Goal: Share content: Share content

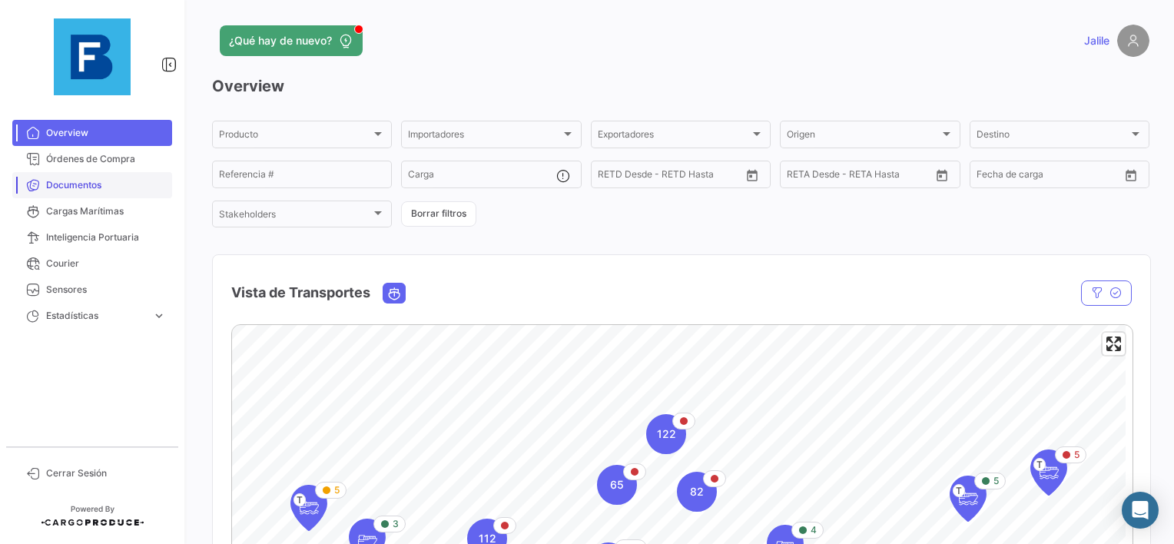
click at [109, 190] on span "Documentos" at bounding box center [106, 185] width 120 height 14
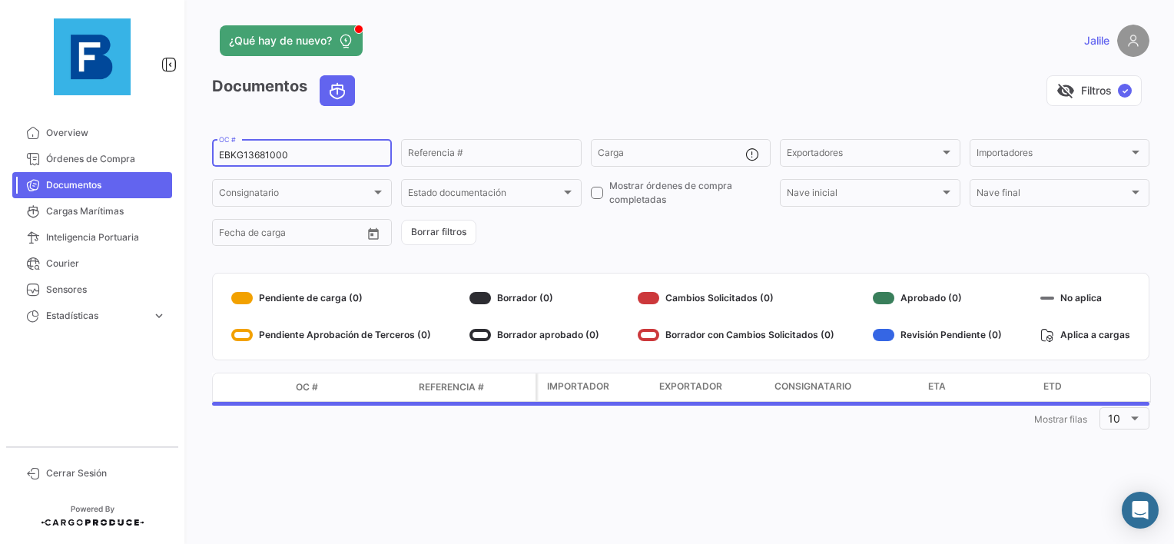
click at [237, 157] on input "EBKG13681000" at bounding box center [302, 155] width 166 height 11
paste input "33199969"
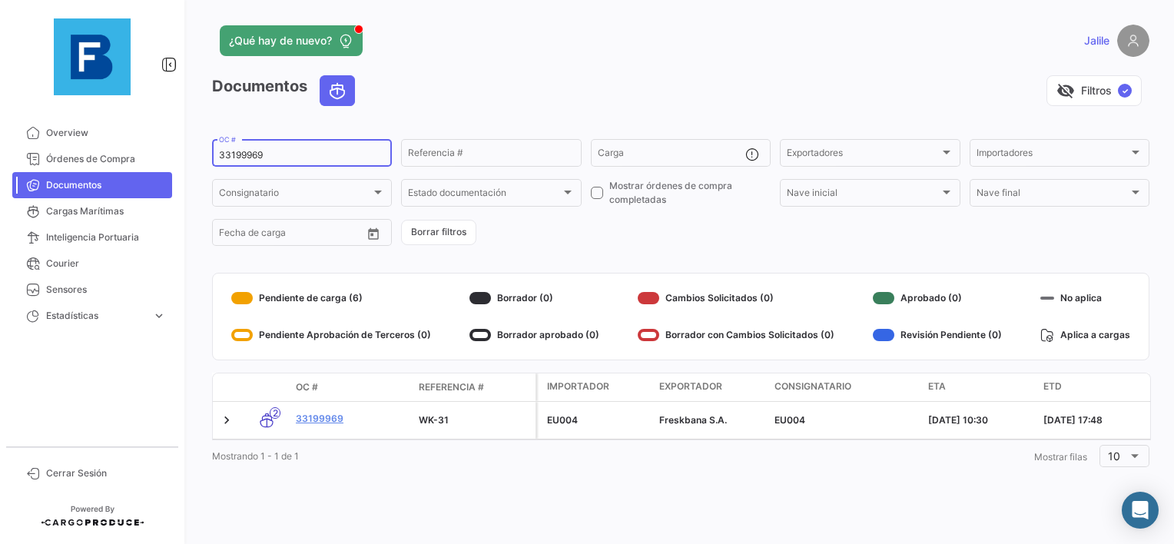
type input "33199969"
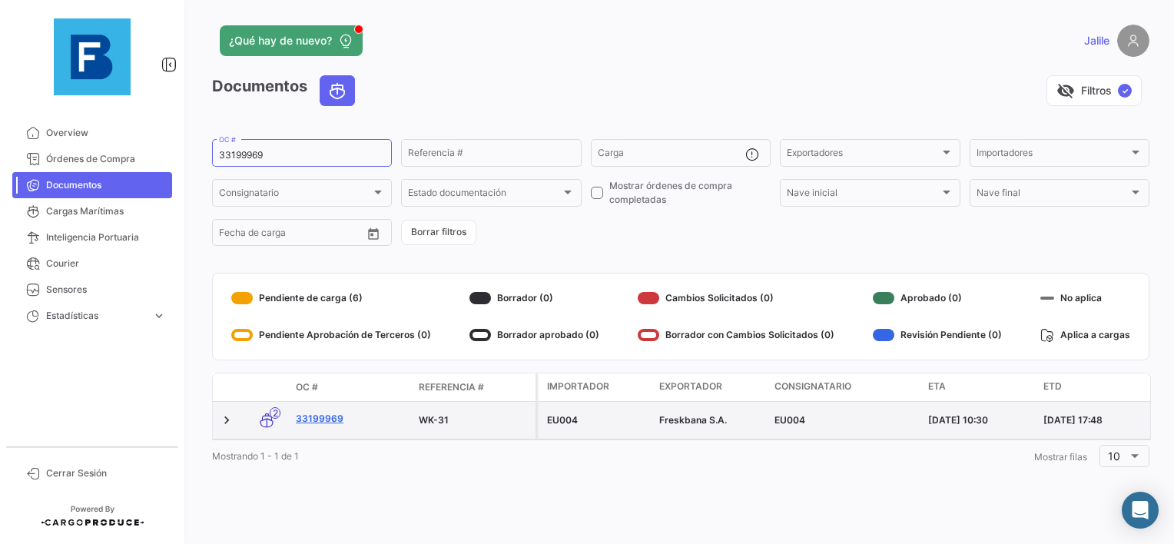
click at [310, 416] on link "33199969" at bounding box center [351, 419] width 111 height 14
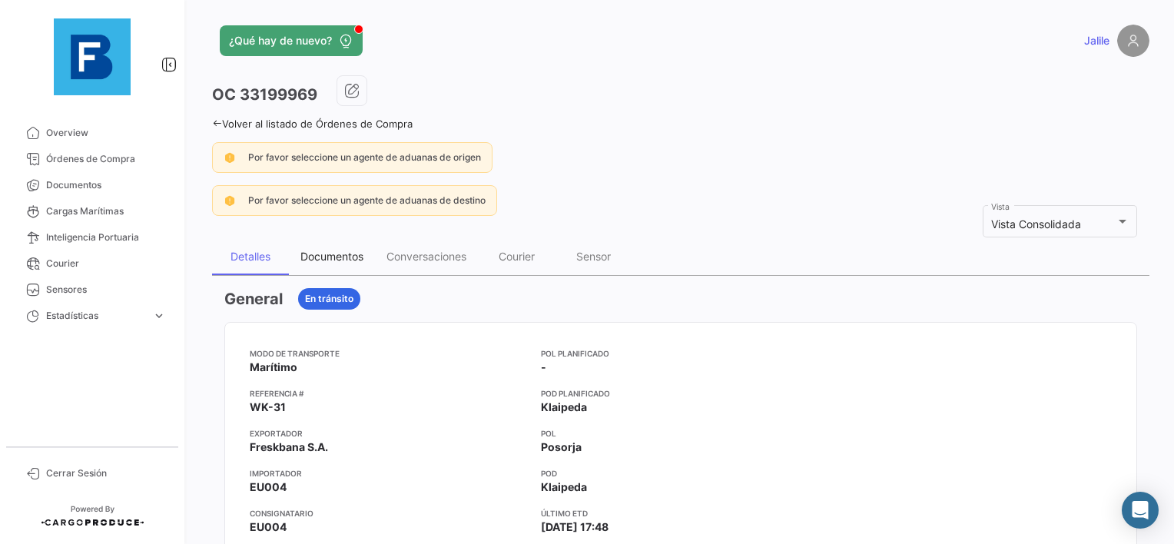
click at [323, 252] on div "Documentos" at bounding box center [331, 256] width 63 height 13
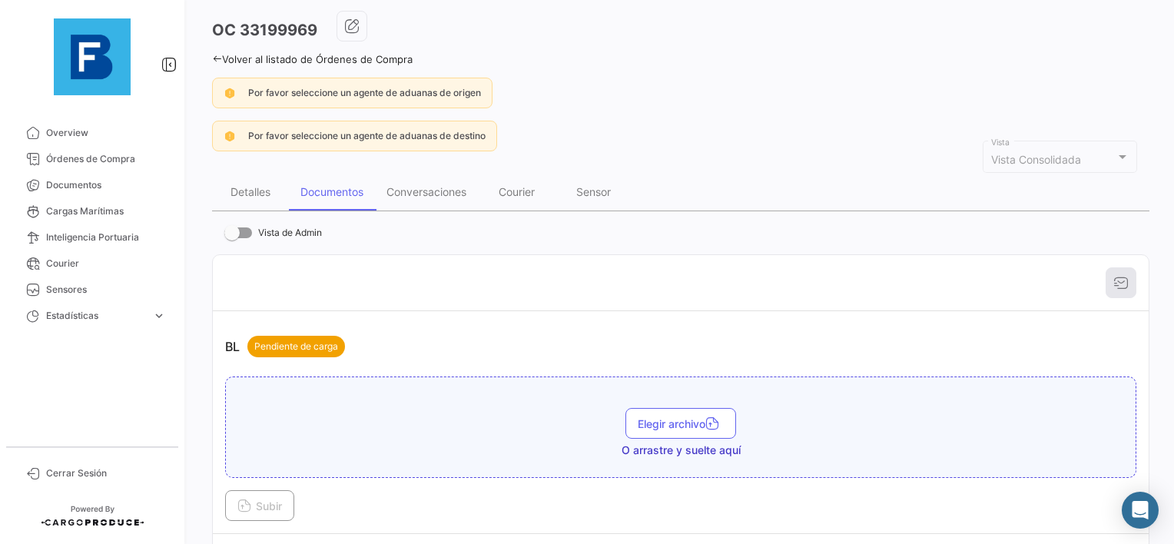
scroll to position [154, 0]
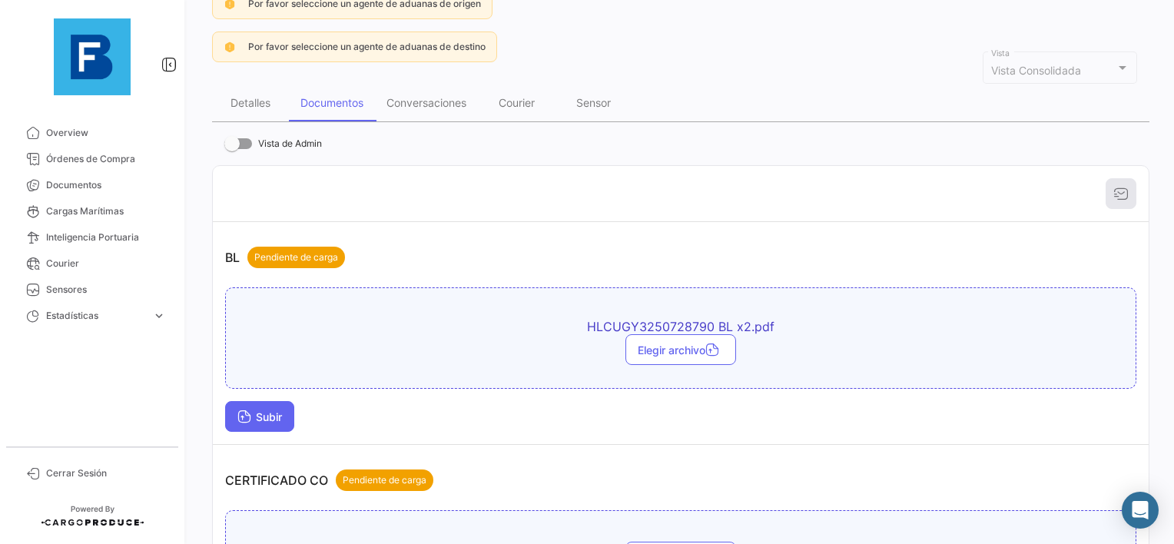
click at [255, 411] on span "Subir" at bounding box center [259, 416] width 45 height 13
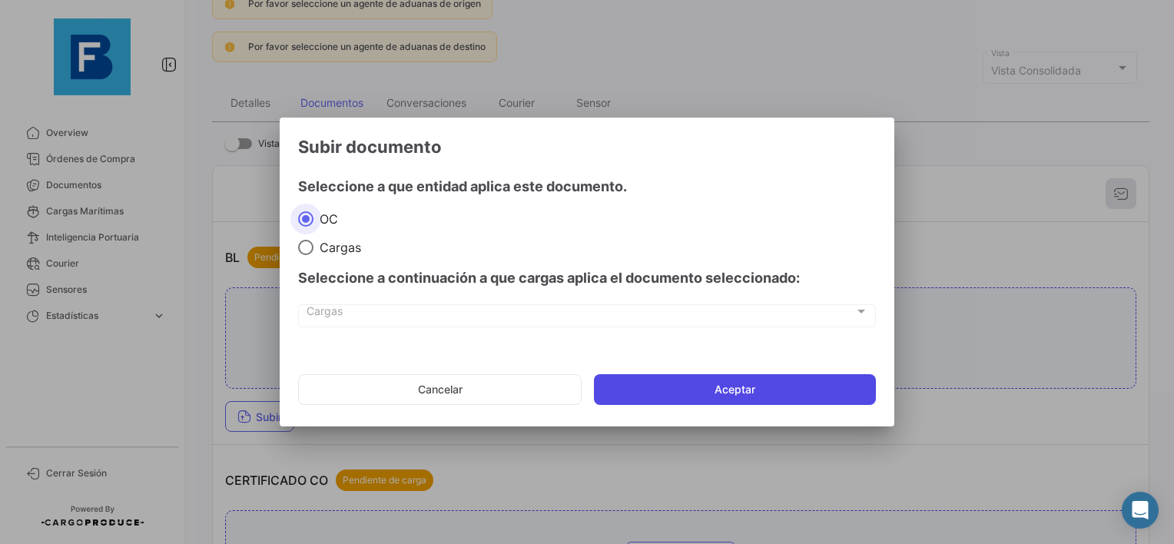
click at [697, 392] on button "Aceptar" at bounding box center [735, 389] width 282 height 31
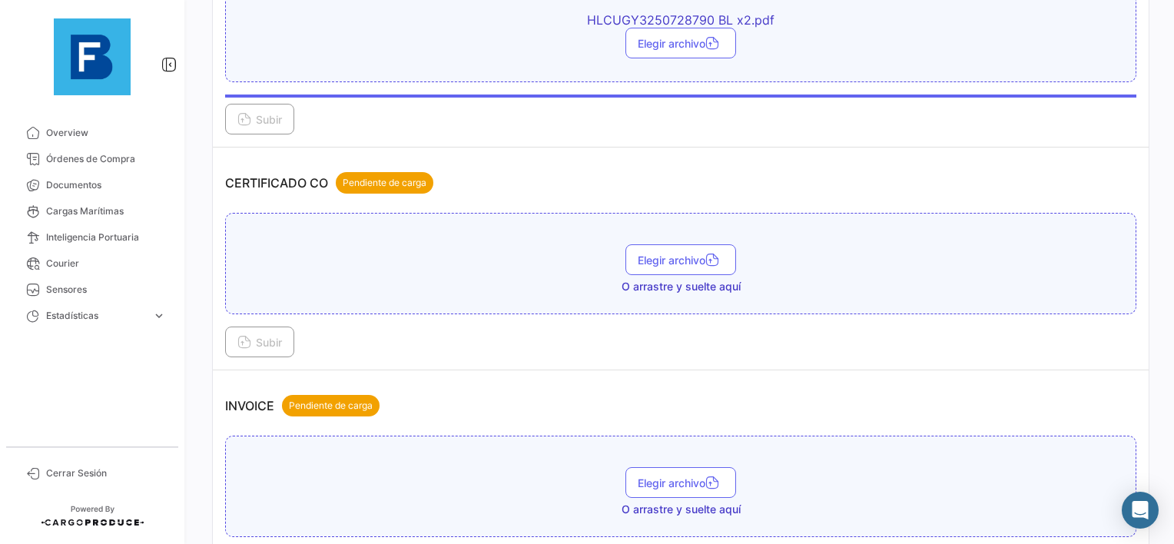
scroll to position [461, 0]
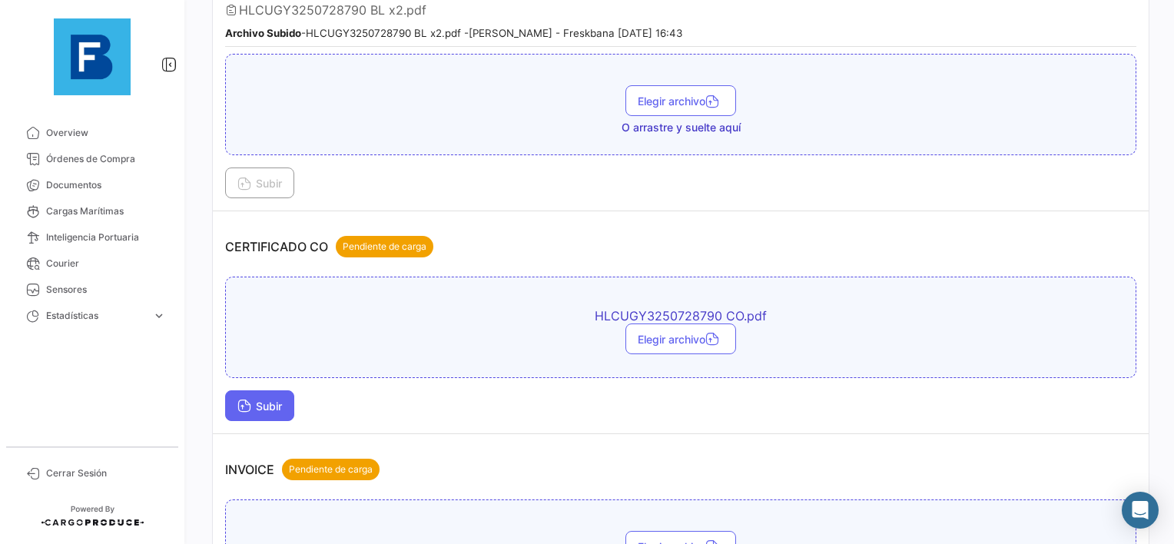
click at [248, 400] on icon at bounding box center [244, 407] width 14 height 14
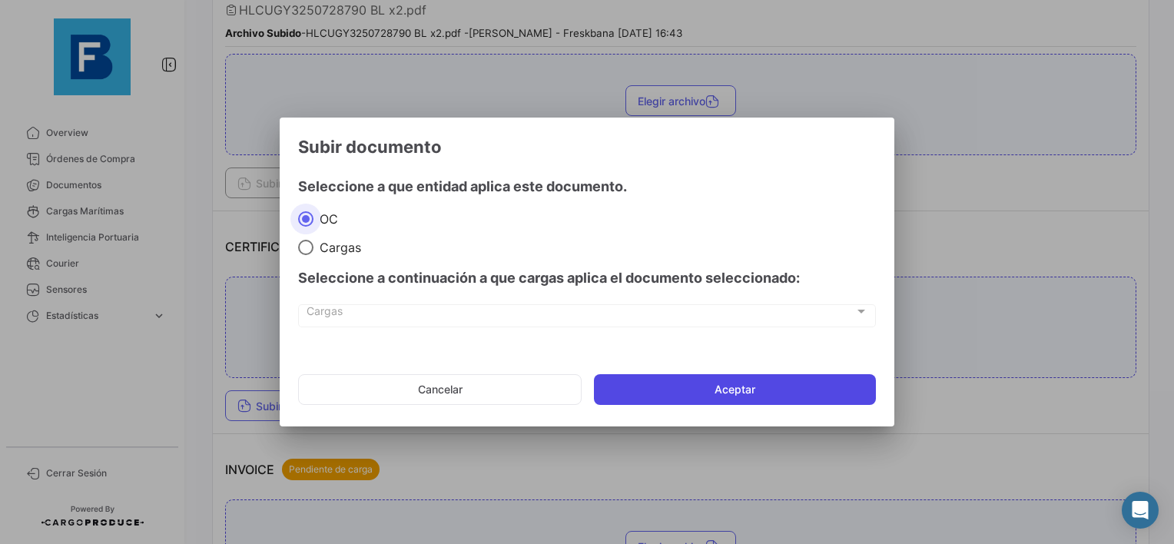
click at [697, 393] on button "Aceptar" at bounding box center [735, 389] width 282 height 31
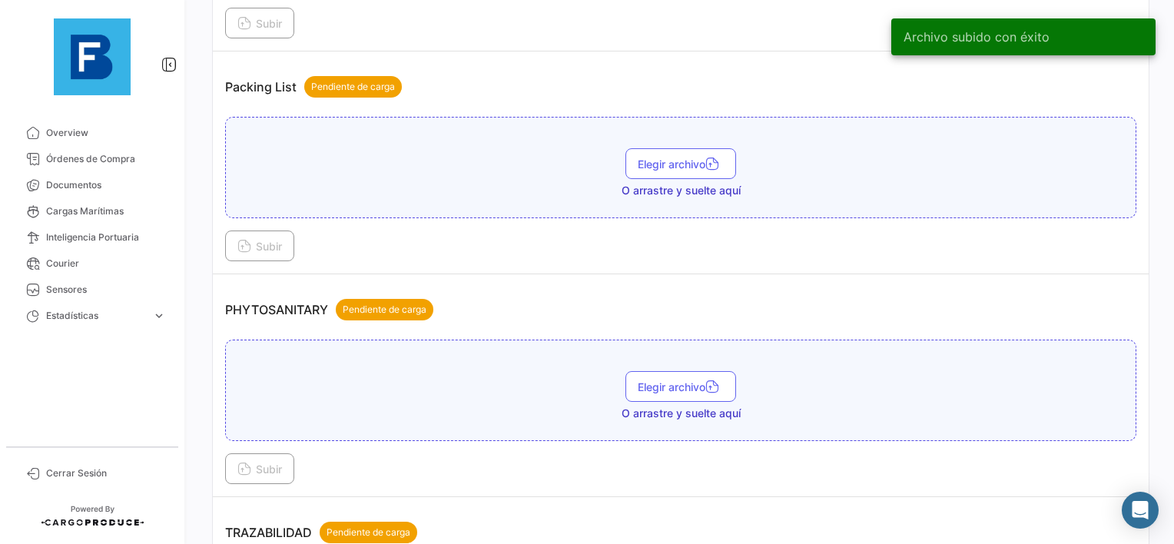
scroll to position [1075, 0]
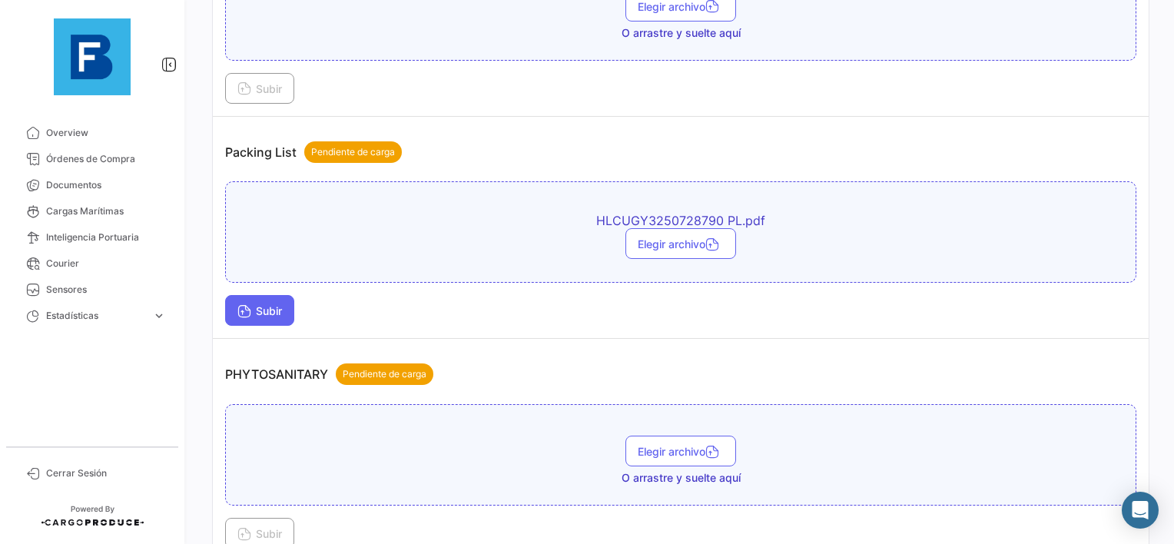
click at [258, 304] on span "Subir" at bounding box center [259, 310] width 45 height 13
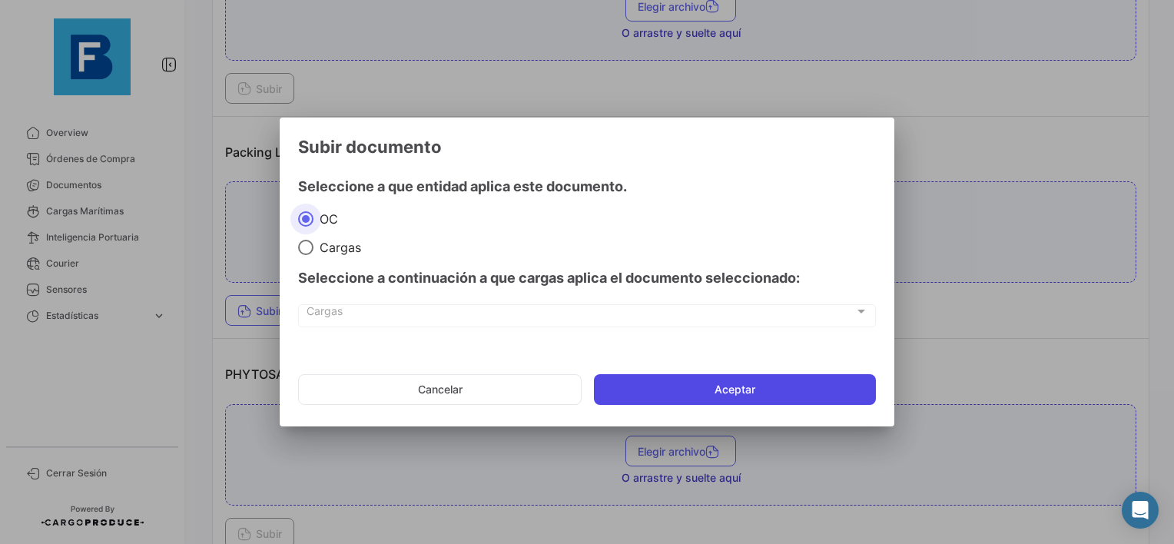
click at [687, 372] on mat-dialog-actions "Cancelar Aceptar" at bounding box center [587, 389] width 578 height 52
click at [680, 382] on button "Aceptar" at bounding box center [735, 389] width 282 height 31
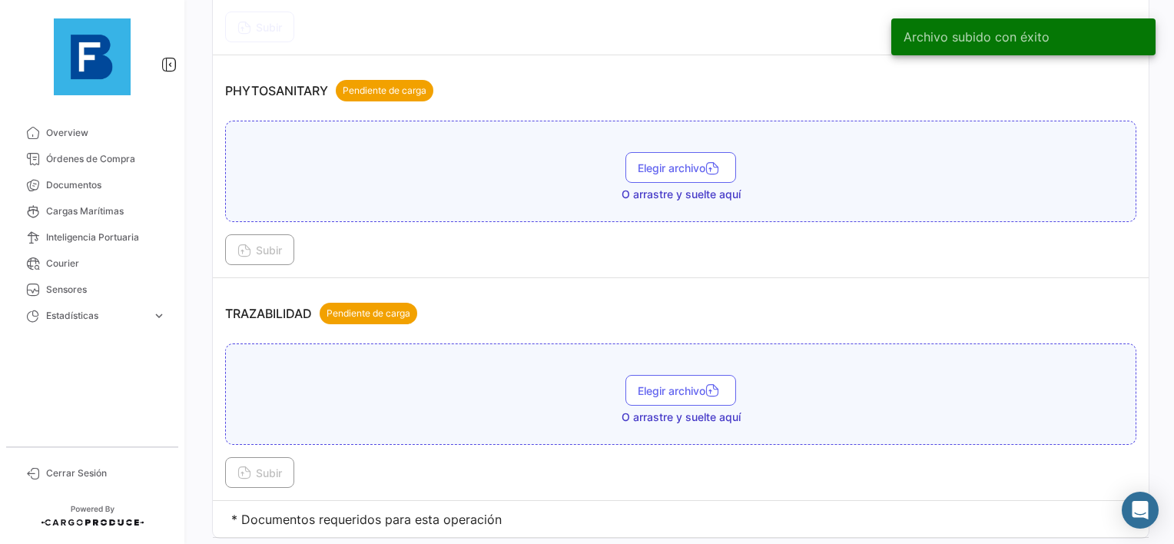
scroll to position [1382, 0]
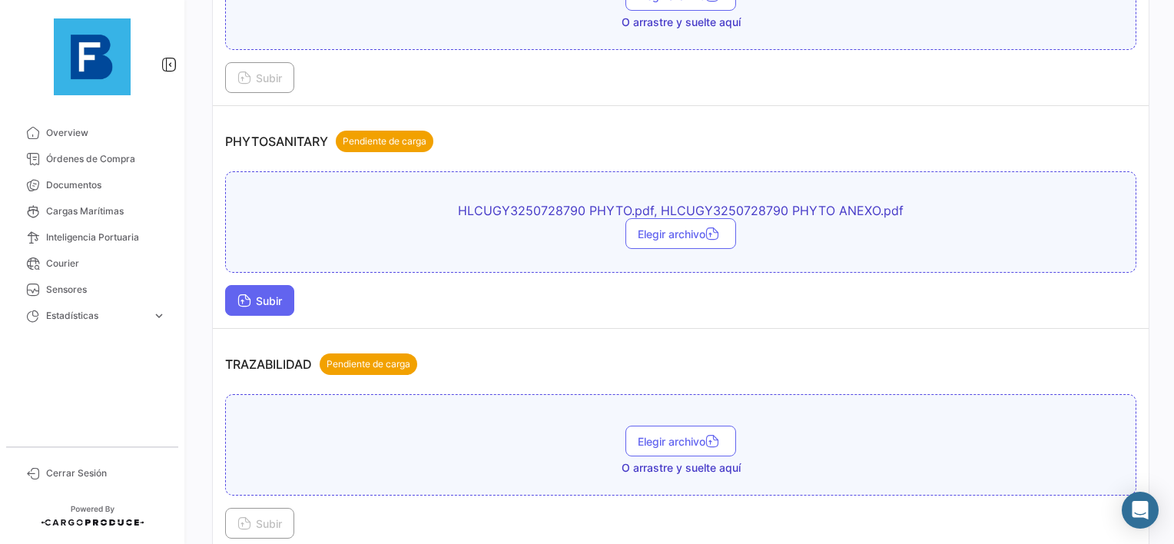
click at [269, 294] on span "Subir" at bounding box center [259, 300] width 45 height 13
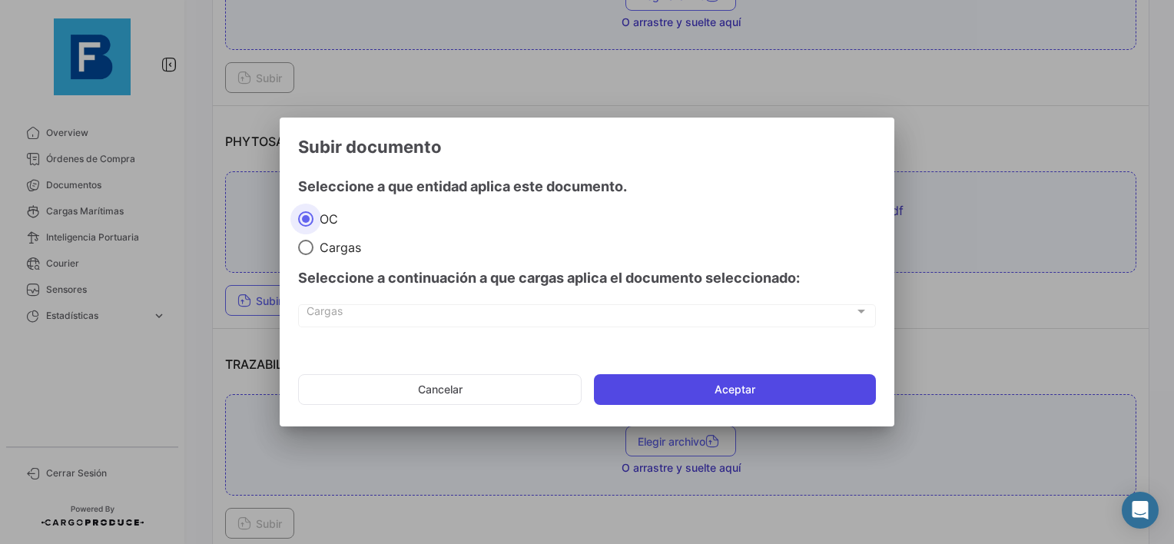
click at [781, 393] on button "Aceptar" at bounding box center [735, 389] width 282 height 31
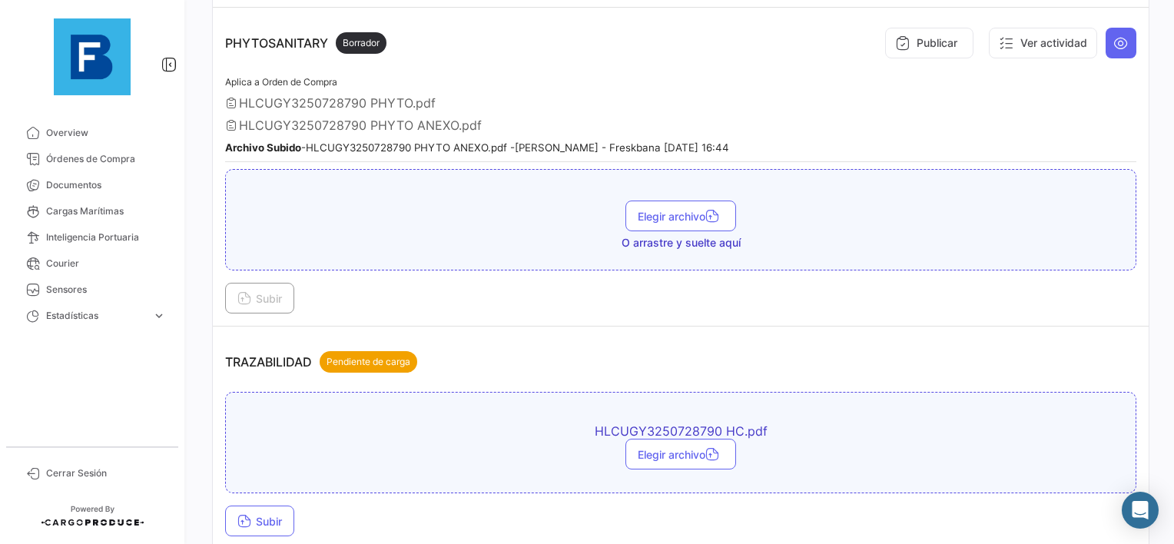
scroll to position [1558, 0]
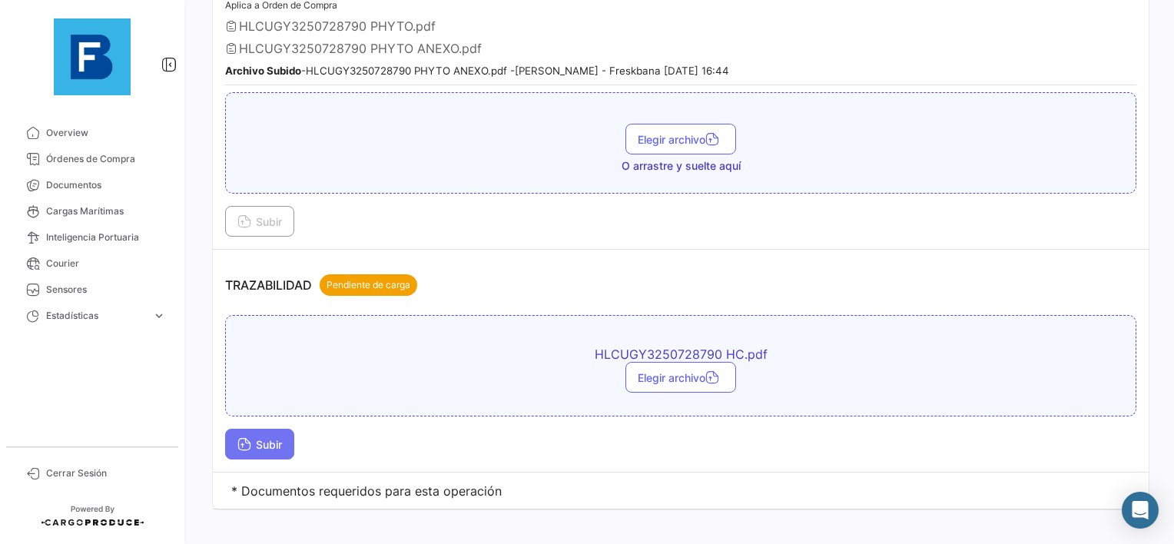
click at [268, 438] on span "Subir" at bounding box center [259, 444] width 45 height 13
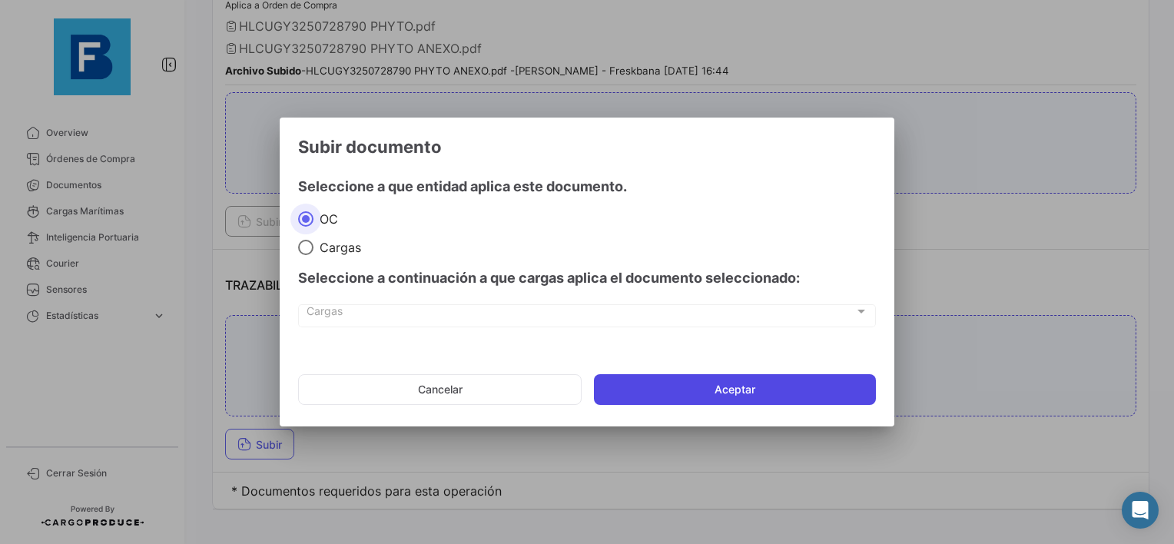
click at [695, 396] on button "Aceptar" at bounding box center [735, 389] width 282 height 31
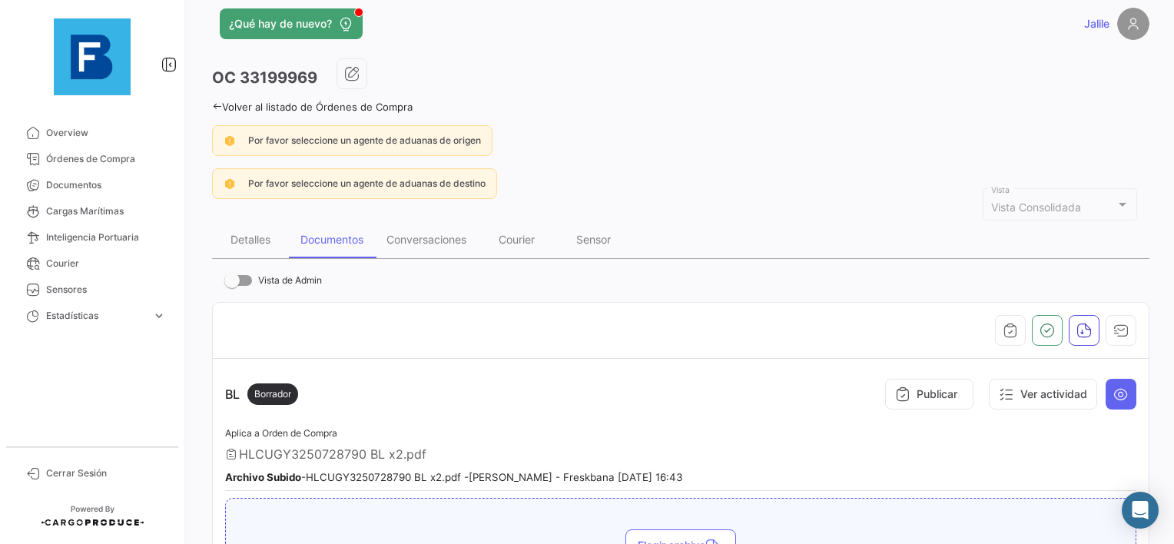
scroll to position [0, 0]
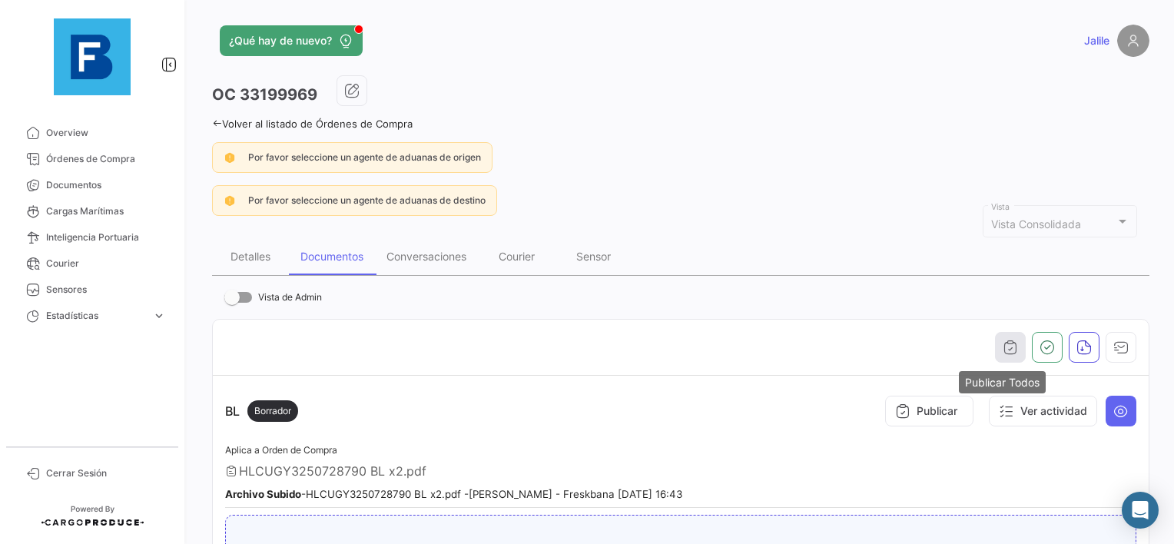
click at [1002, 347] on icon "button" at bounding box center [1009, 346] width 15 height 15
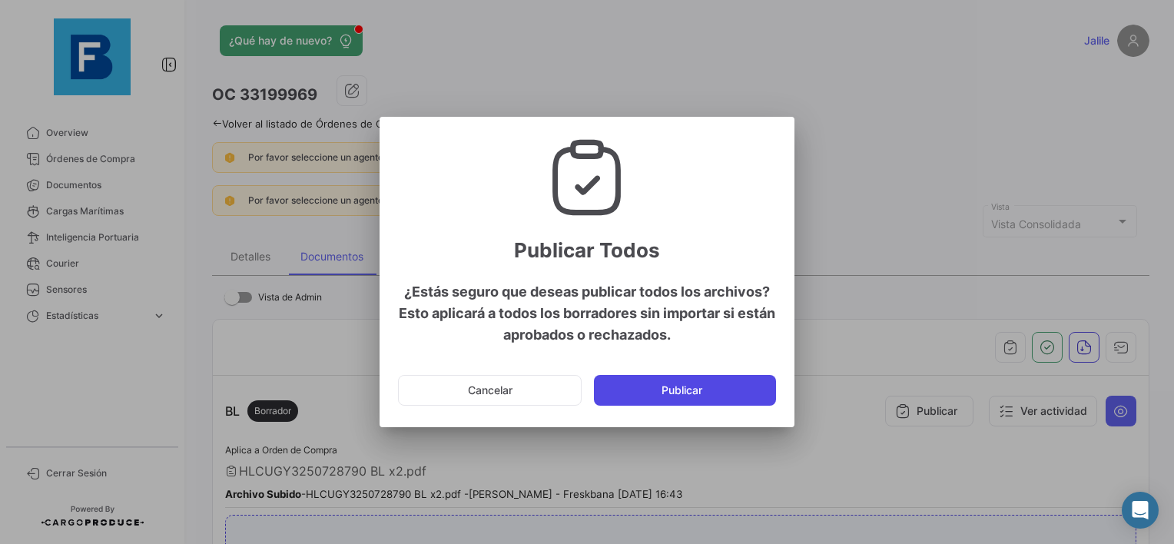
click at [664, 388] on button "Publicar" at bounding box center [685, 390] width 182 height 31
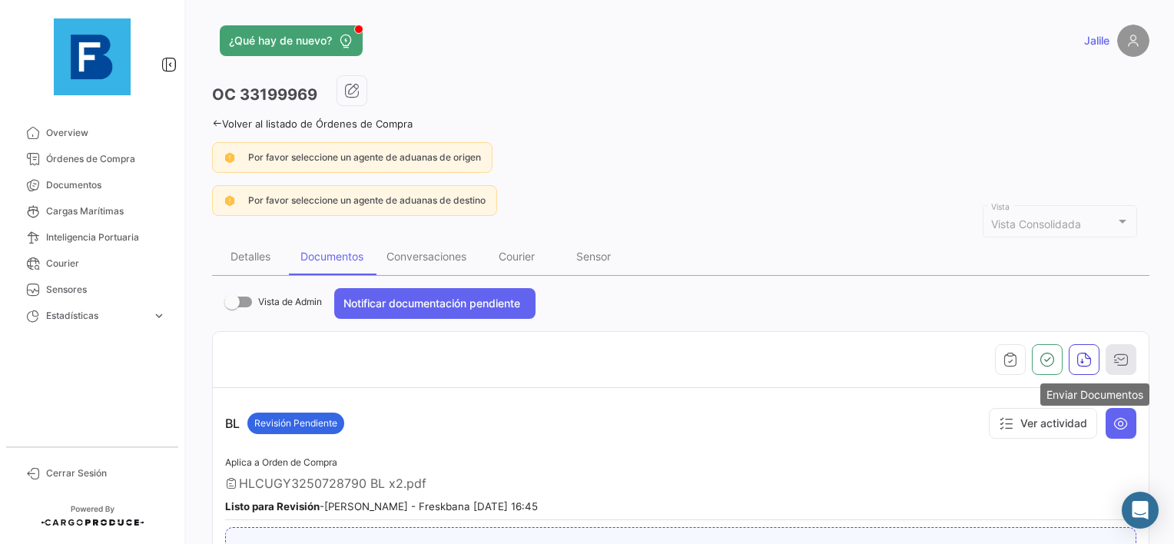
click at [1124, 365] on button "button" at bounding box center [1120, 359] width 31 height 31
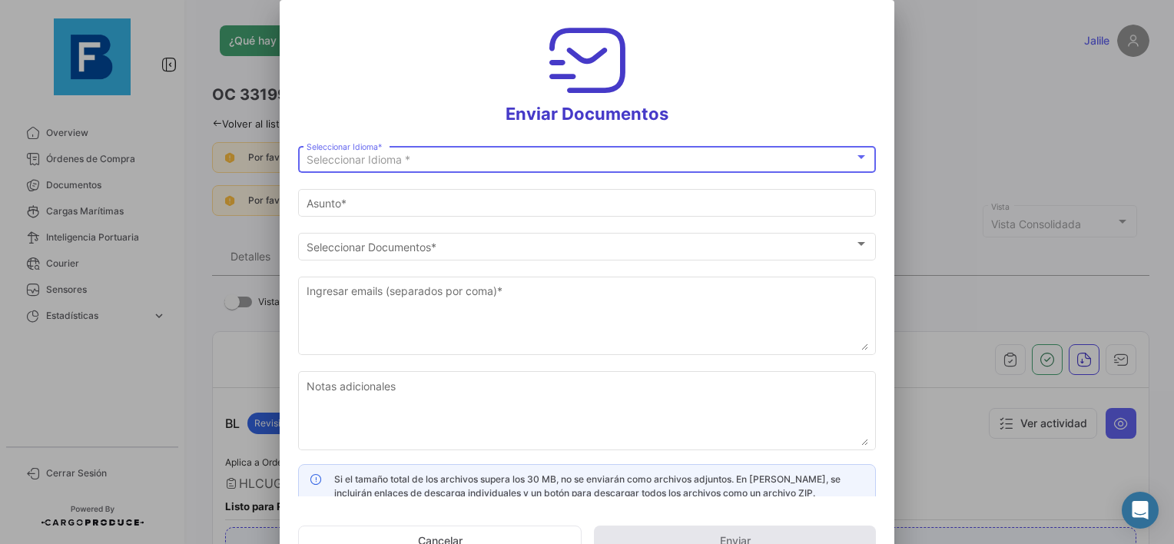
click at [462, 166] on div "Seleccionar Idioma *" at bounding box center [580, 160] width 548 height 13
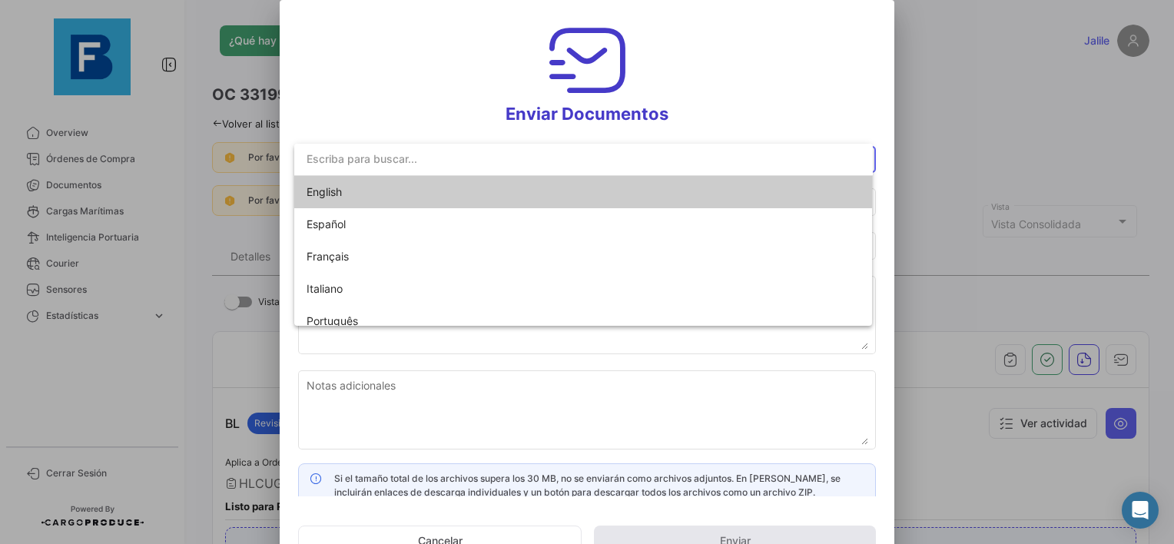
click at [362, 189] on span "English" at bounding box center [413, 192] width 215 height 32
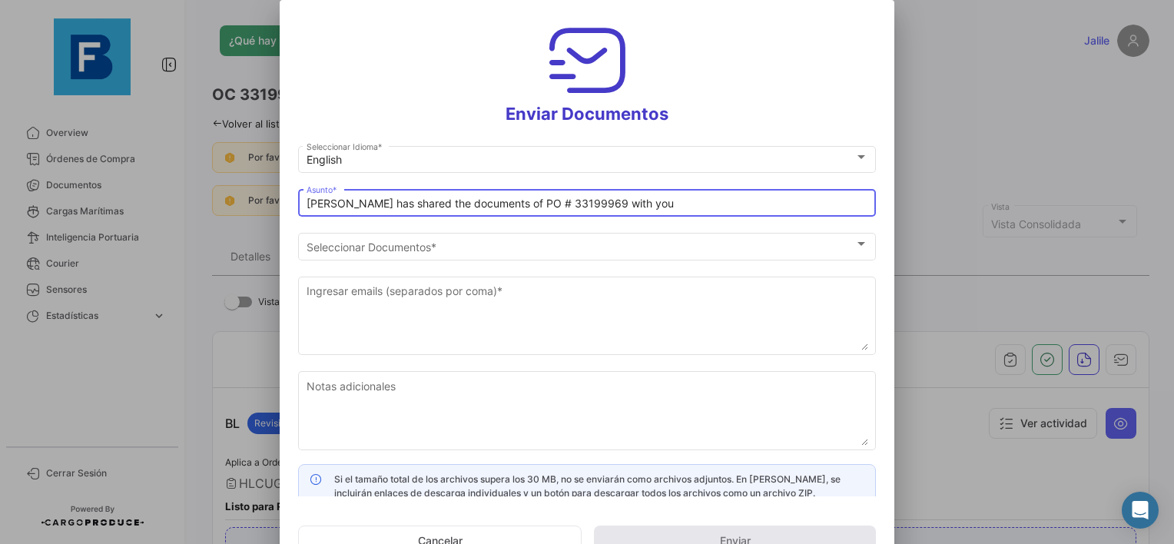
click at [307, 207] on input "[PERSON_NAME] has shared the documents of PO # 33199969 with you" at bounding box center [586, 203] width 561 height 13
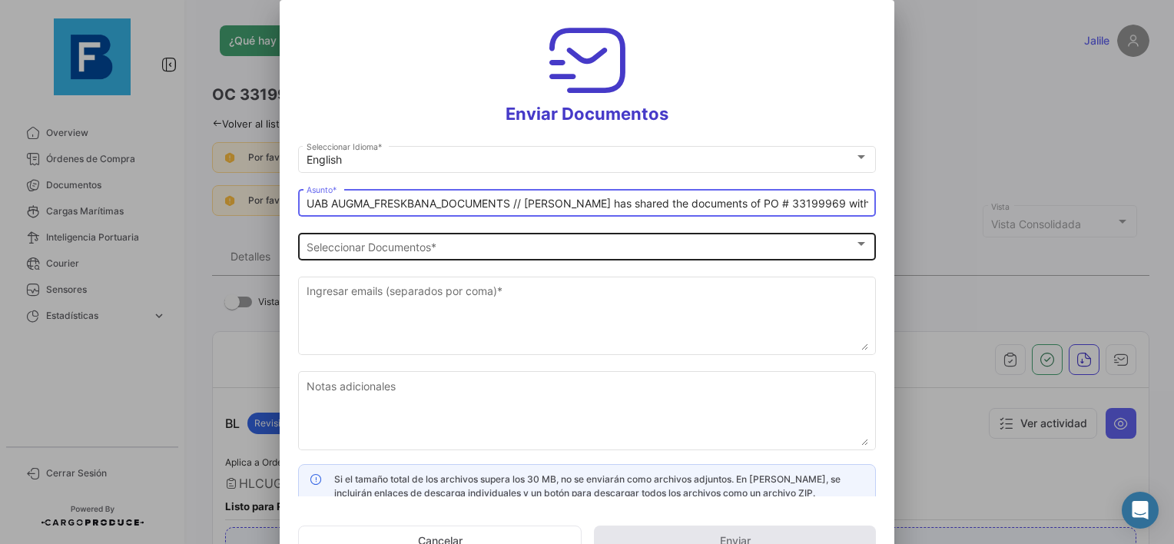
type input "UAB AUGMA_FRESKBANA_DOCUMENTS // [PERSON_NAME] has shared the documents of PO #…"
click at [319, 246] on span "Seleccionar Documentos" at bounding box center [580, 246] width 548 height 13
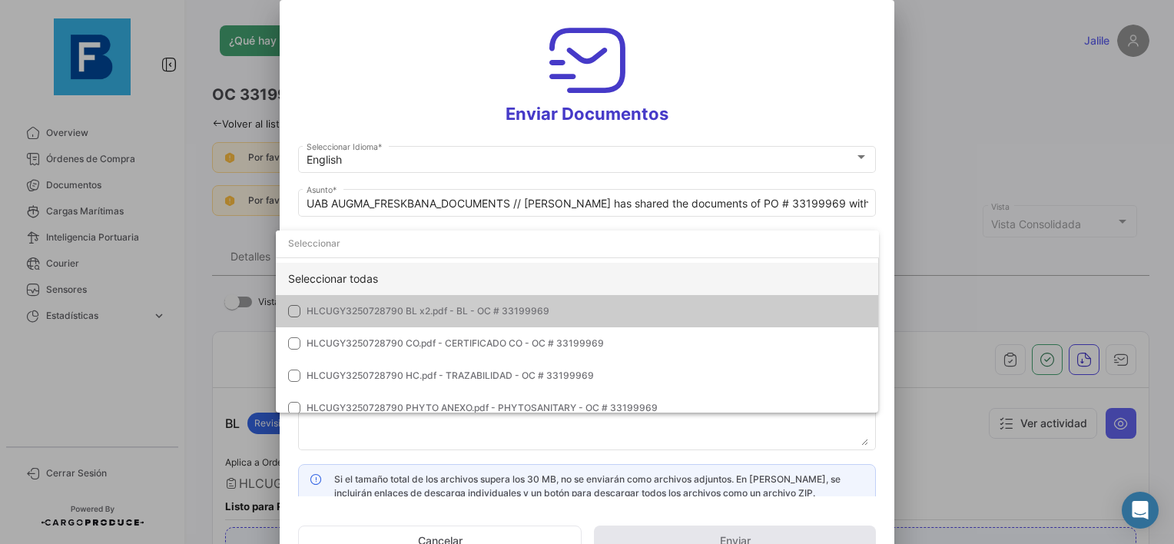
click at [296, 280] on div "Seleccionar todas" at bounding box center [577, 279] width 603 height 32
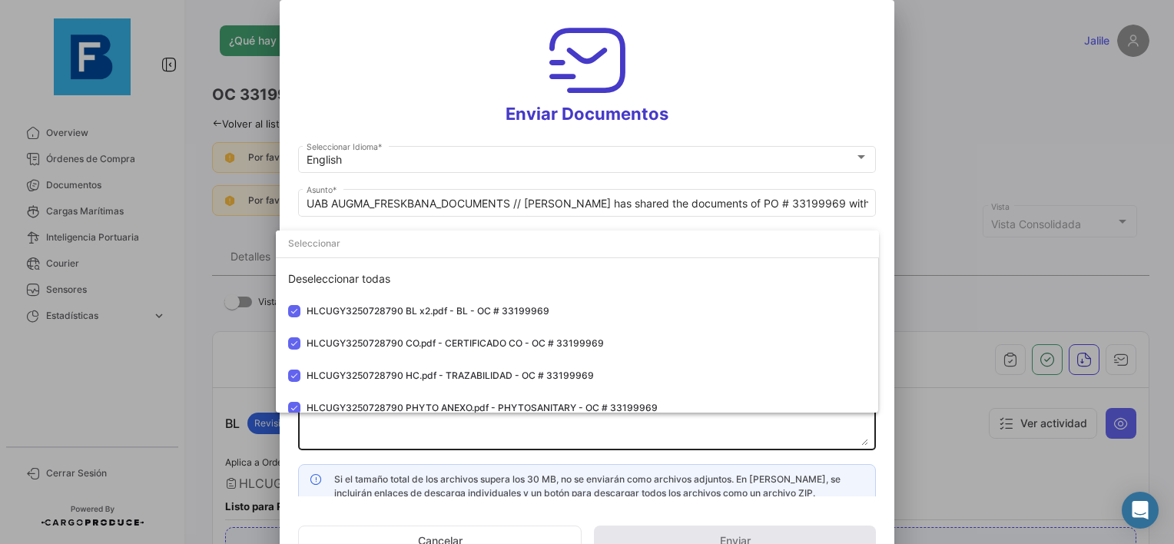
click at [305, 432] on div at bounding box center [587, 272] width 1174 height 544
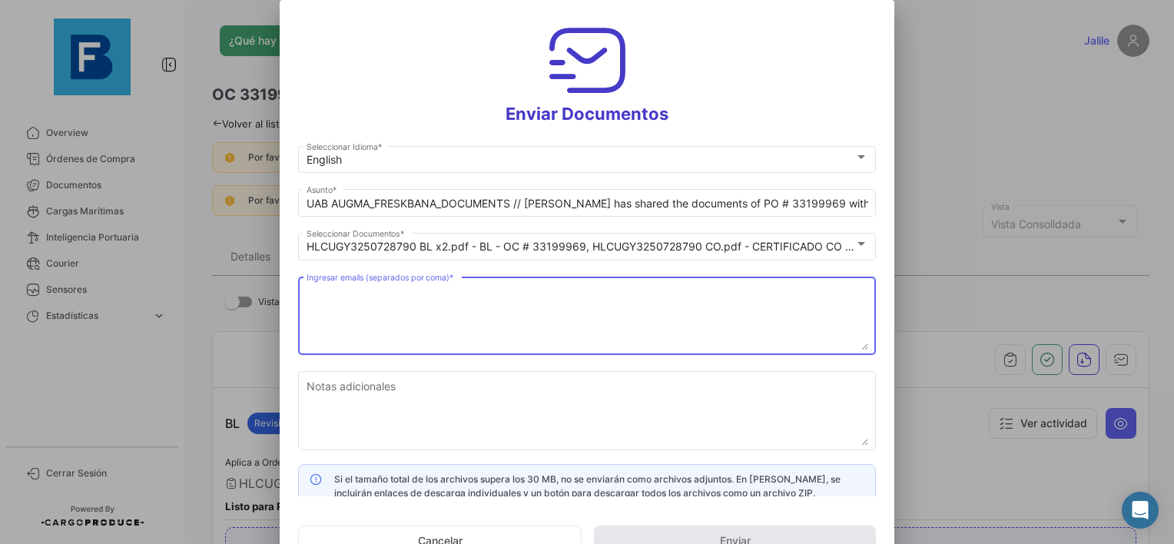
click at [359, 293] on textarea "Ingresar emails (separados por coma) *" at bounding box center [586, 317] width 561 height 68
paste textarea "[EMAIL_ADDRESS][DOMAIN_NAME],[DOMAIN_NAME][EMAIL_ADDRESS][DOMAIN_NAME],[DOMAIN_…"
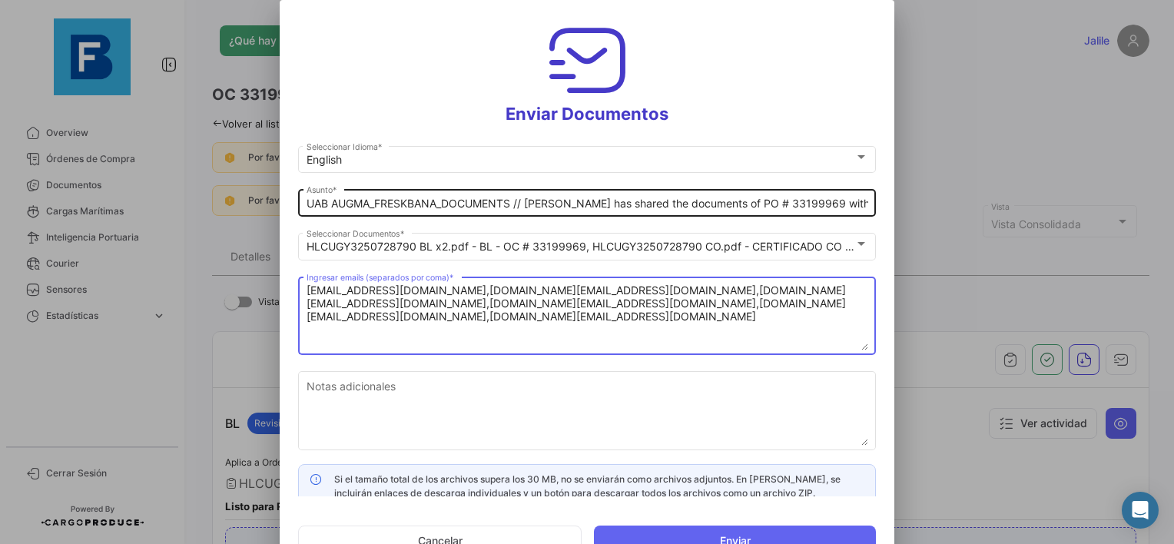
type textarea "[EMAIL_ADDRESS][DOMAIN_NAME],[DOMAIN_NAME][EMAIL_ADDRESS][DOMAIN_NAME],[DOMAIN_…"
click at [518, 202] on input "UAB AUGMA_FRESKBANA_DOCUMENTS // [PERSON_NAME] has shared the documents of PO #…" at bounding box center [586, 203] width 561 height 13
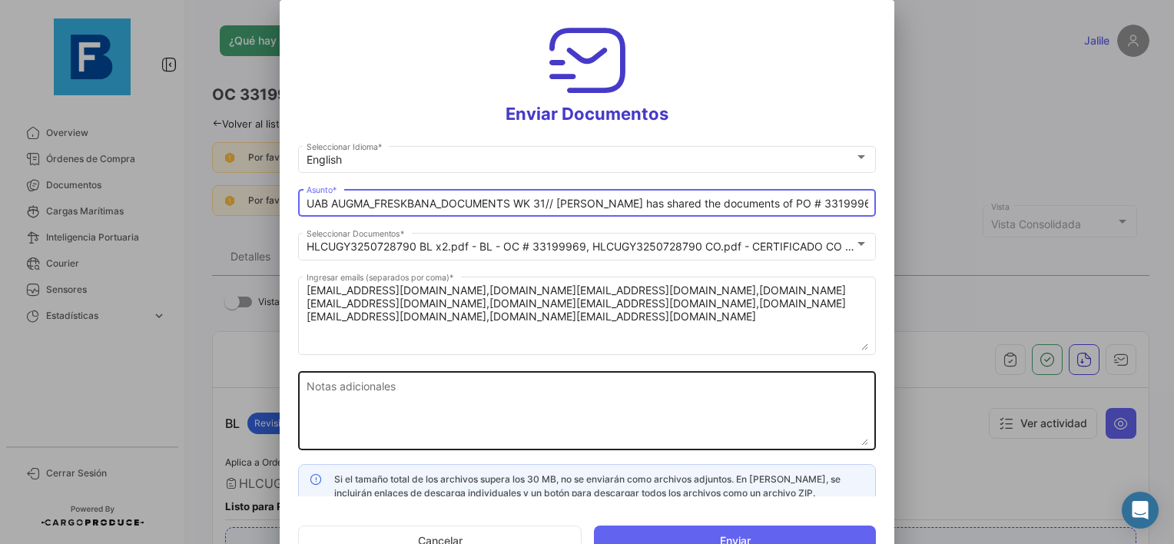
type input "UAB AUGMA_FRESKBANA_DOCUMENTS WK 31// [PERSON_NAME] has shared the documents of…"
click at [436, 406] on textarea "Notas adicionales" at bounding box center [586, 412] width 561 height 68
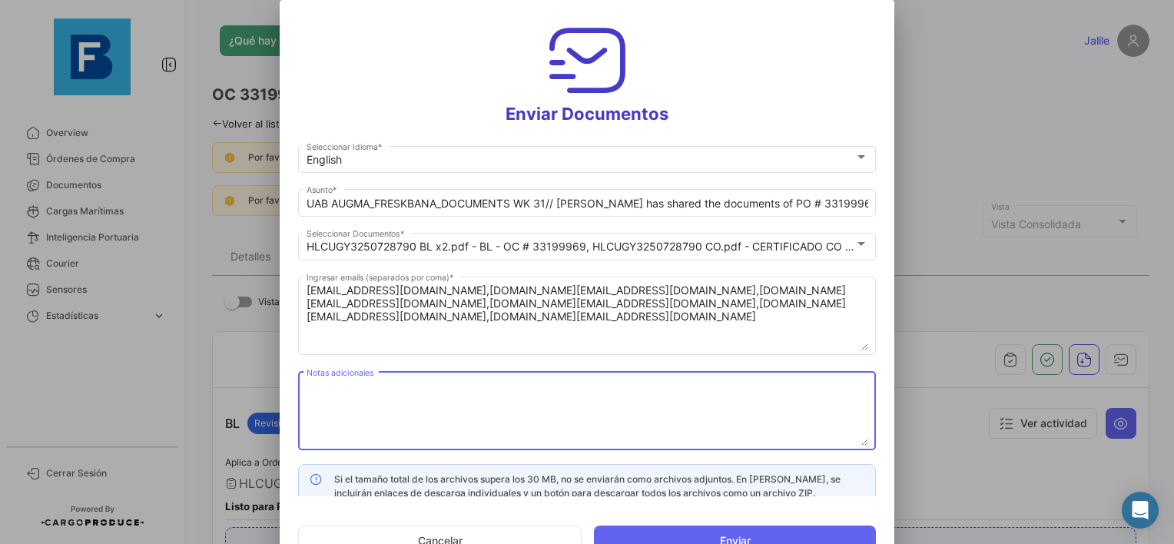
paste textarea "UAB AUGMA_FRESKBANA_DOCUMENTS WK 31"
drag, startPoint x: 579, startPoint y: 389, endPoint x: 169, endPoint y: 377, distance: 410.3
click at [161, 370] on div "Enviar Documentos English Seleccionar Idioma * UAB AUGMA_FRESKBANA_DOCUMENTS WK…" at bounding box center [587, 272] width 1174 height 544
type textarea "UAB AUGMA_FRESKBANA_DOCUMENTS WK 31"
click at [607, 396] on textarea "UAB AUGMA_FRESKBANA_DOCUMENTS WK 31" at bounding box center [586, 412] width 561 height 68
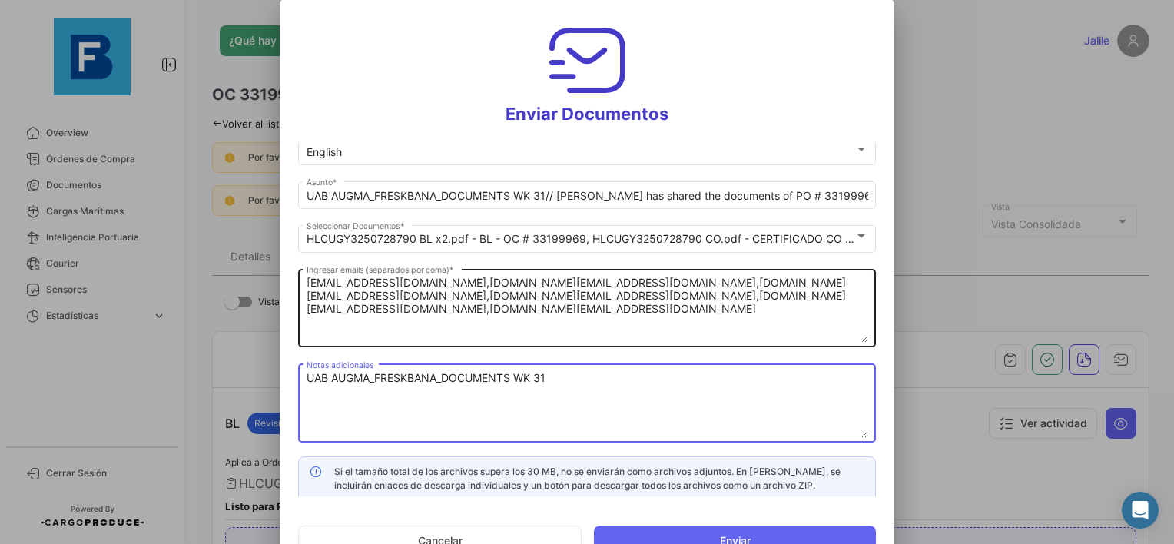
scroll to position [12, 0]
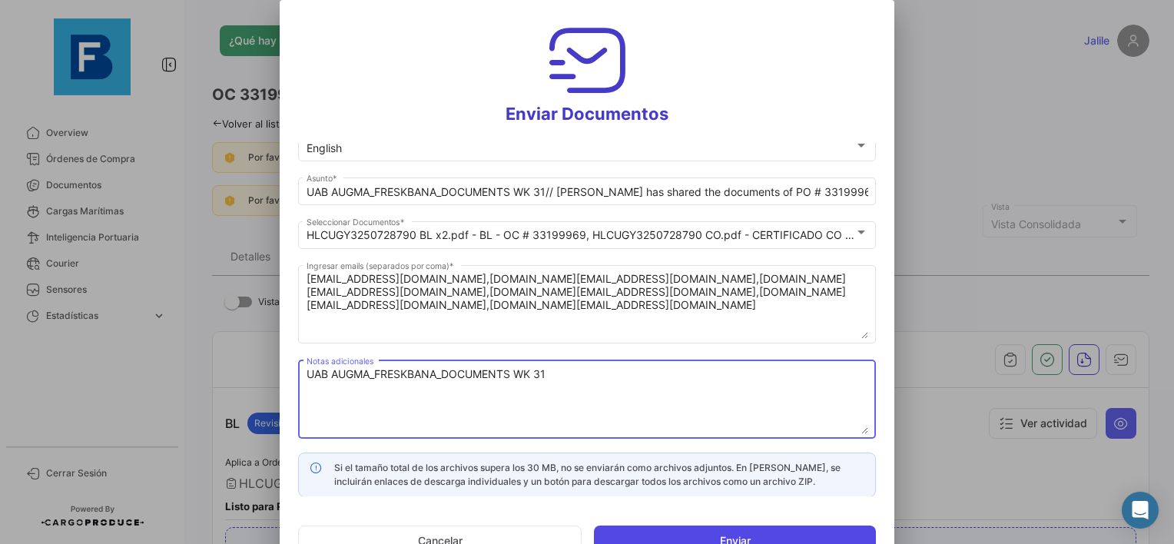
click at [771, 535] on button "Enviar" at bounding box center [735, 540] width 282 height 31
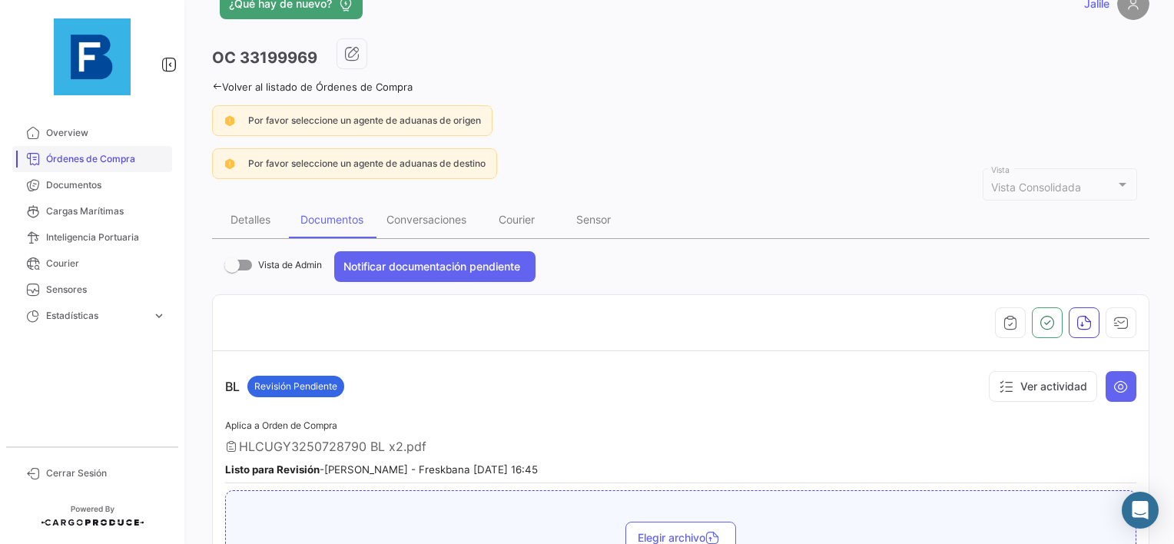
scroll to position [0, 0]
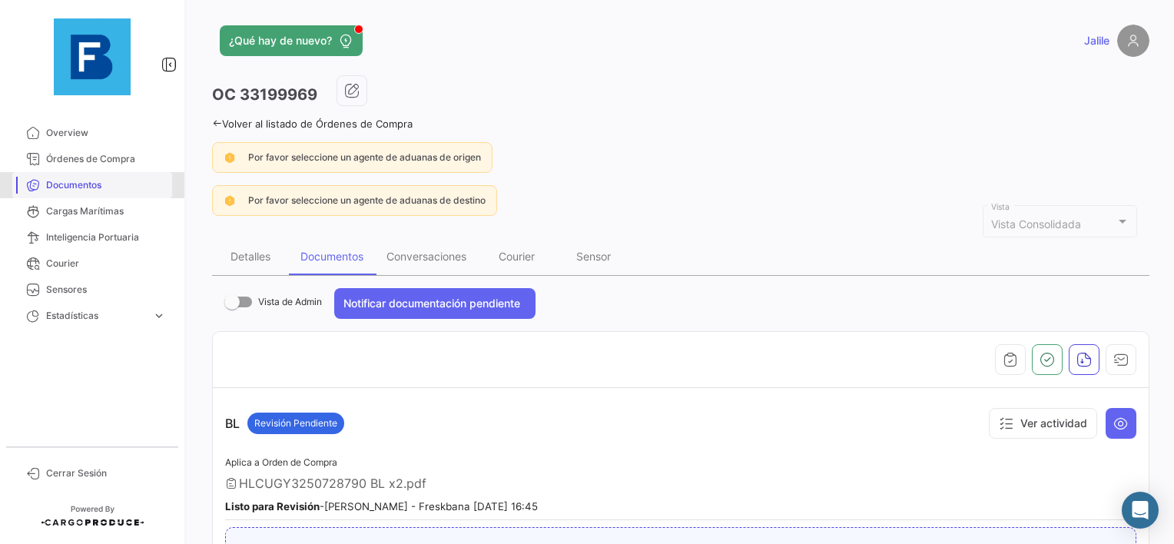
click at [87, 187] on span "Documentos" at bounding box center [106, 185] width 120 height 14
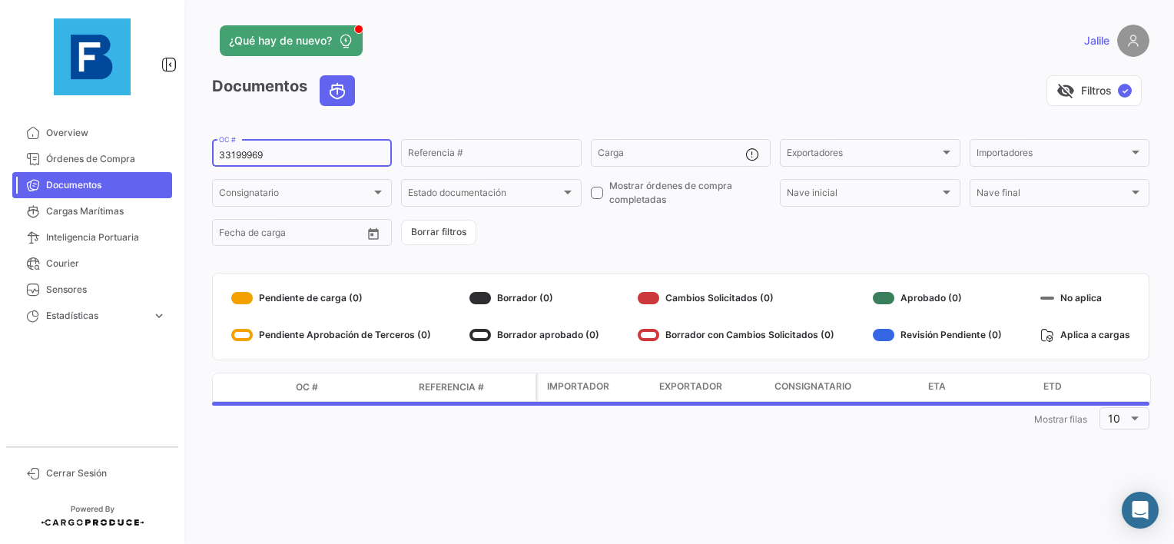
click at [238, 155] on input "33199969" at bounding box center [302, 155] width 166 height 11
click at [237, 155] on input "33199969" at bounding box center [302, 155] width 166 height 11
paste input "257358602"
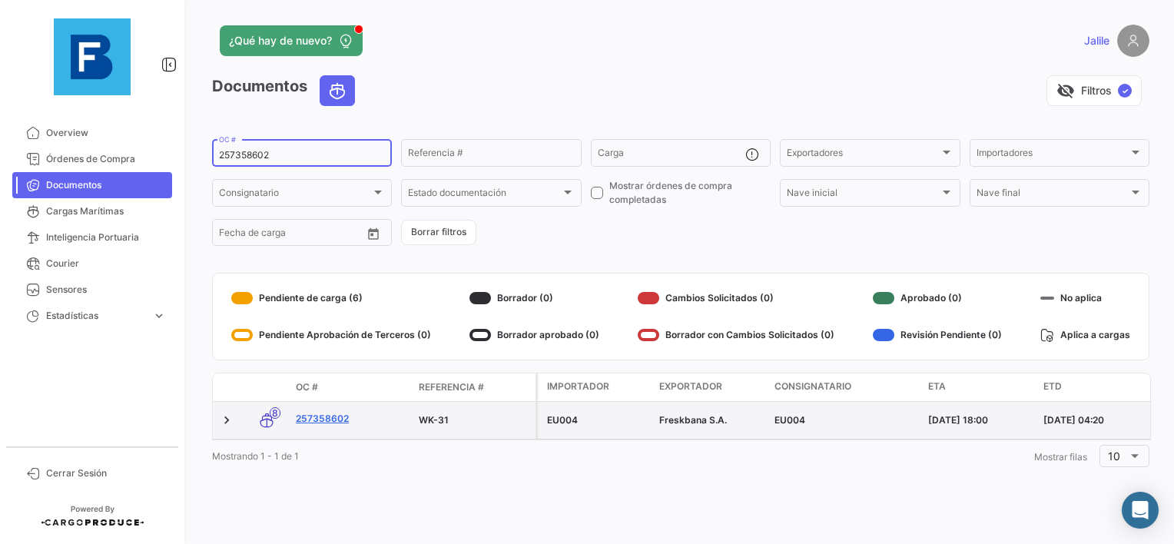
type input "257358602"
click at [341, 416] on link "257358602" at bounding box center [351, 419] width 111 height 14
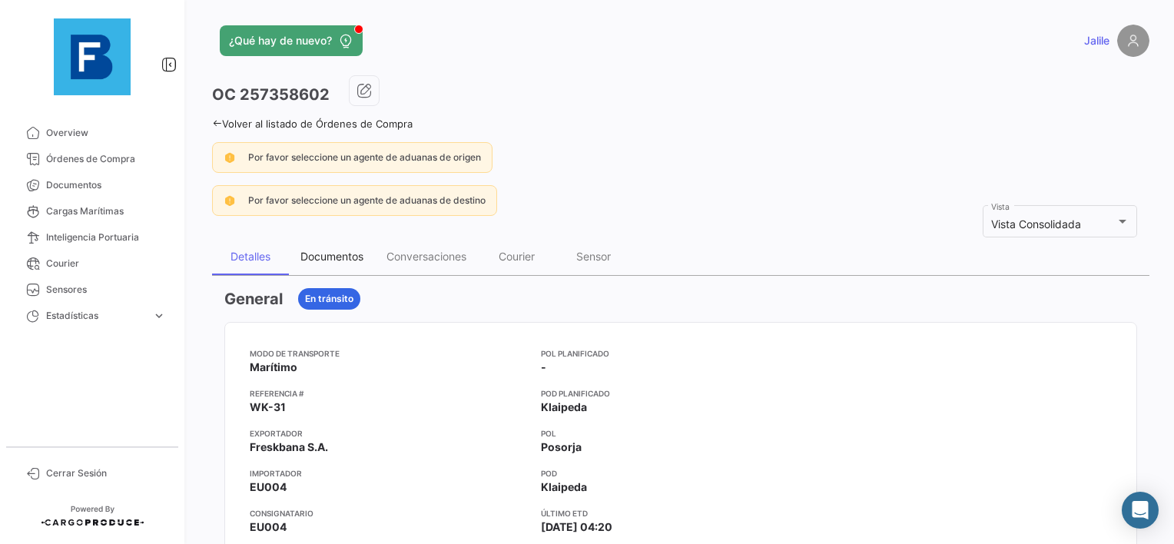
click at [362, 247] on div "Documentos" at bounding box center [332, 256] width 86 height 37
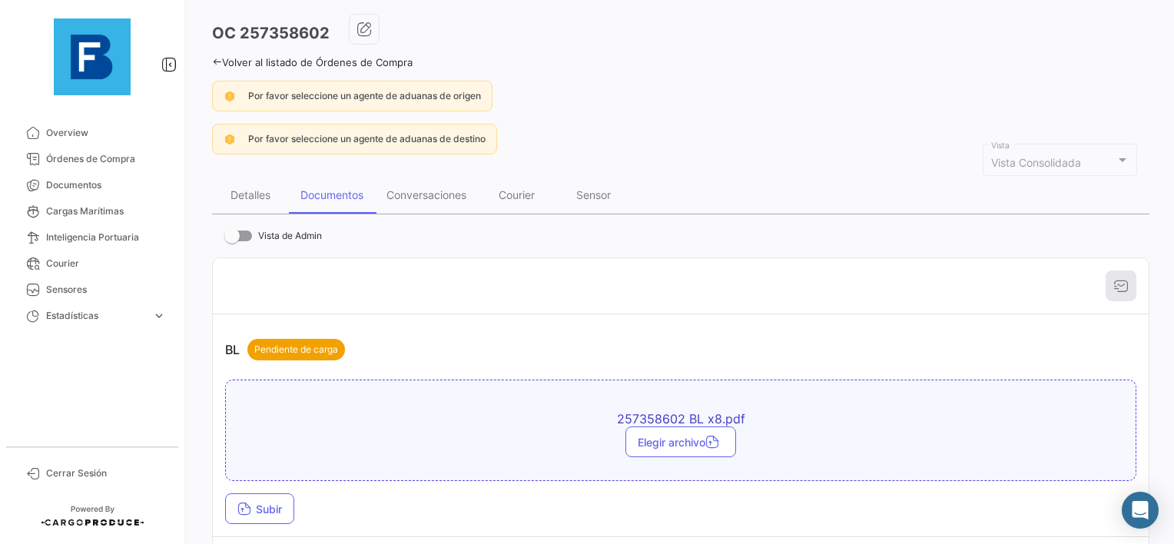
scroll to position [230, 0]
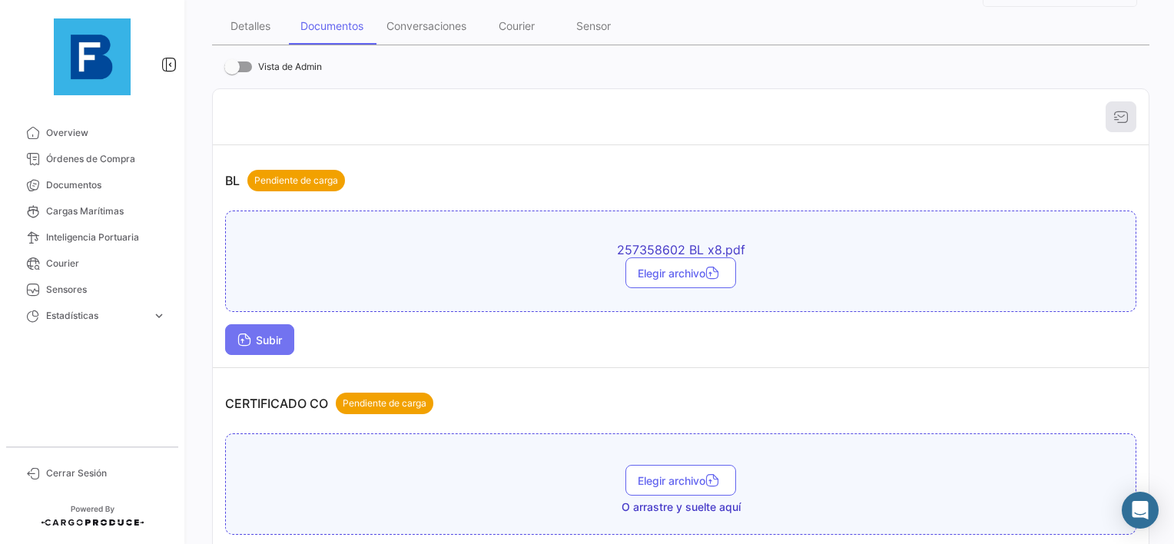
click at [262, 335] on span "Subir" at bounding box center [259, 339] width 45 height 13
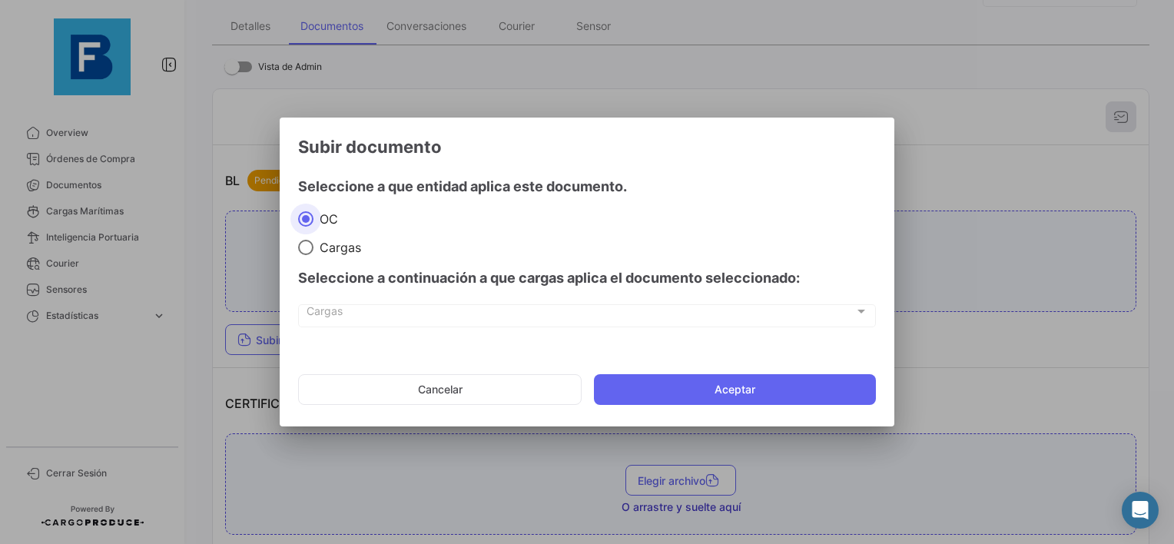
drag, startPoint x: 716, startPoint y: 375, endPoint x: 701, endPoint y: 384, distance: 17.3
click at [710, 379] on button "Aceptar" at bounding box center [735, 389] width 282 height 31
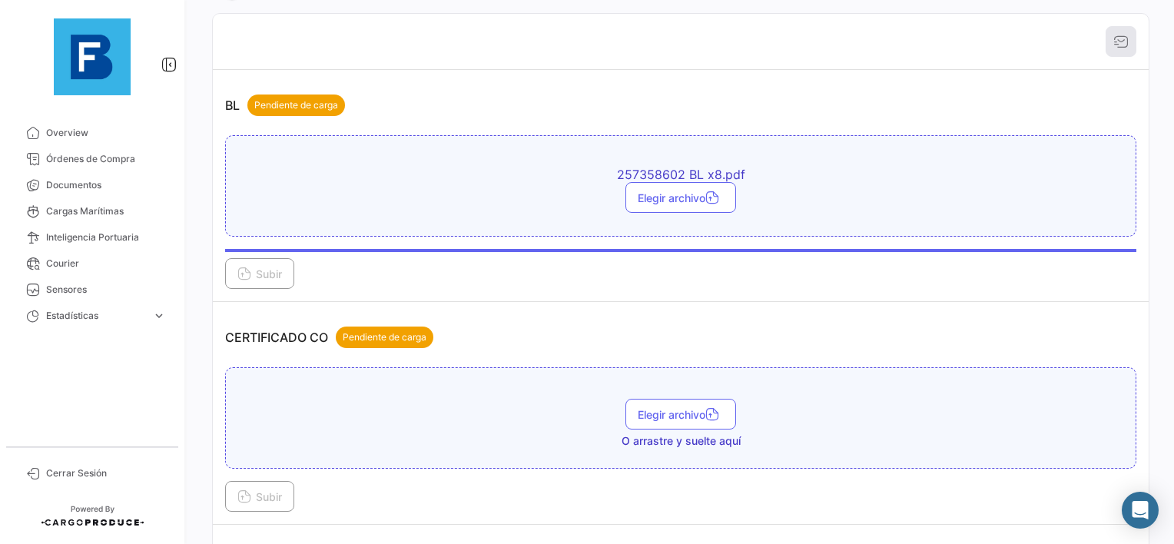
scroll to position [461, 0]
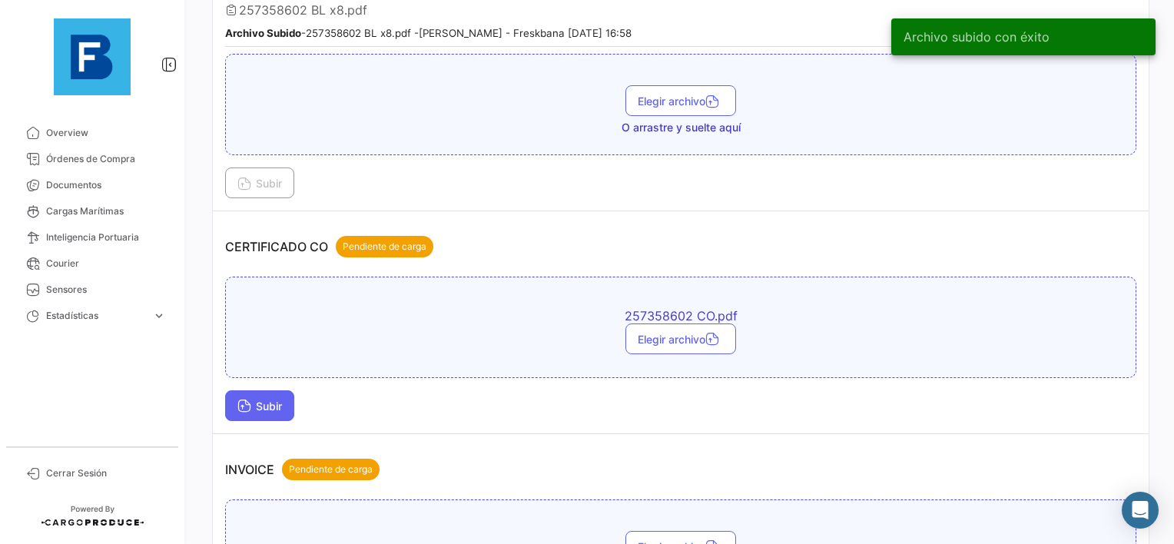
click at [267, 408] on button "Subir" at bounding box center [259, 405] width 69 height 31
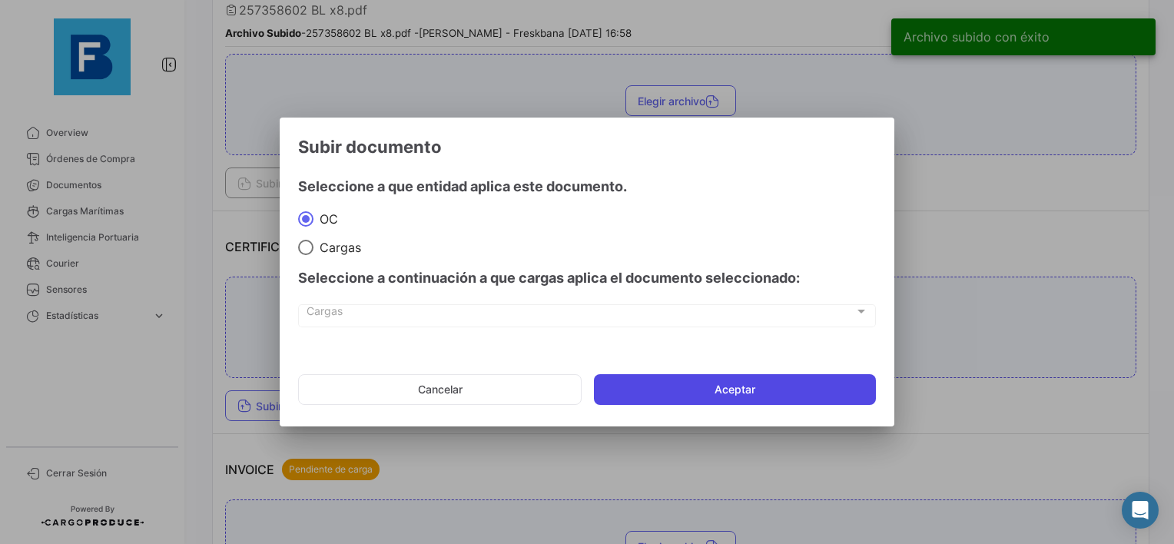
click at [645, 396] on button "Aceptar" at bounding box center [735, 389] width 282 height 31
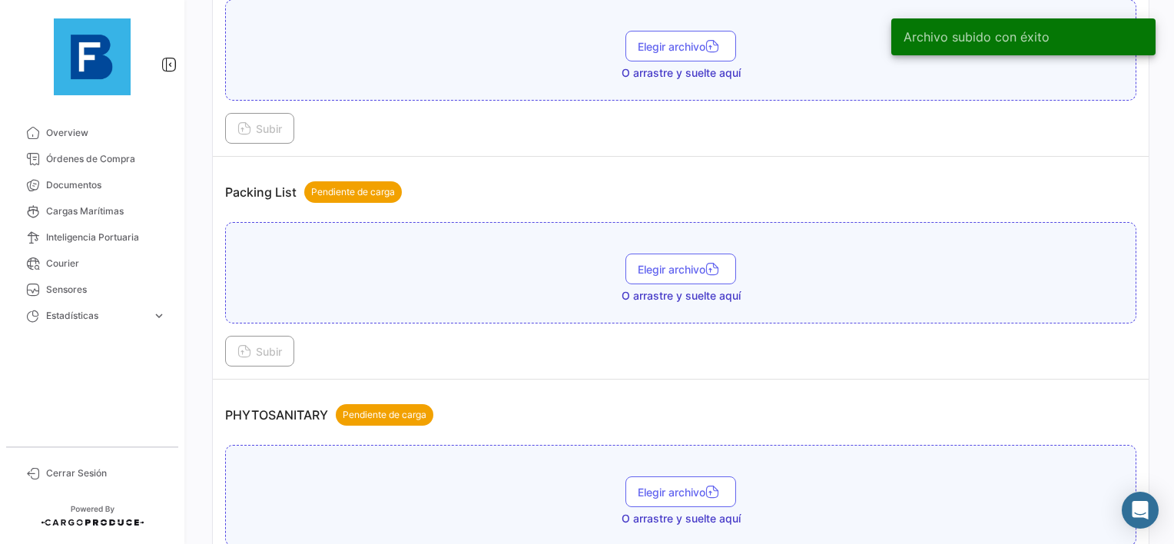
scroll to position [998, 0]
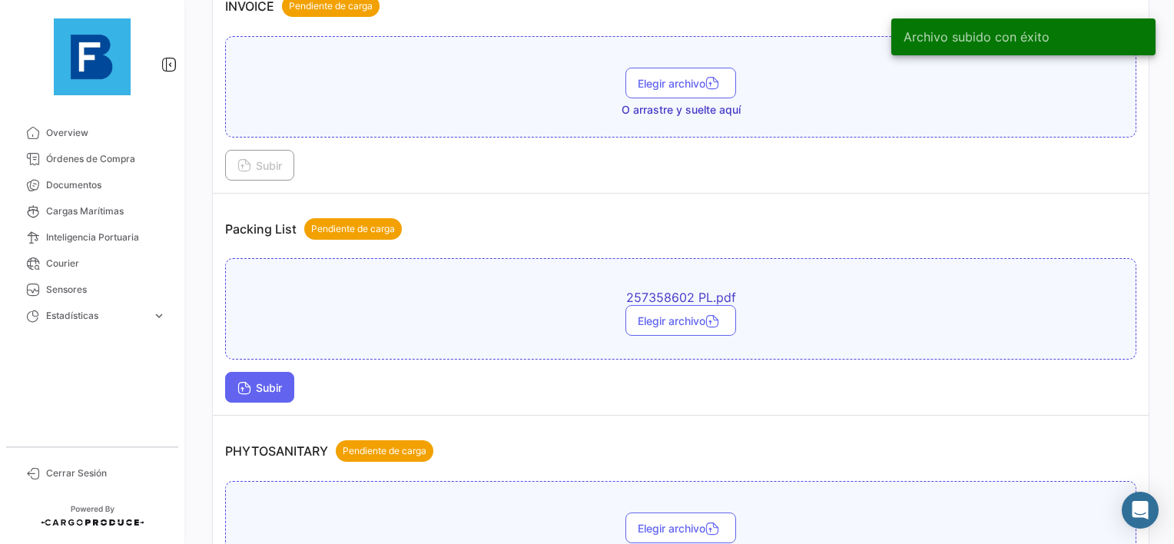
click at [252, 382] on span "Subir" at bounding box center [259, 387] width 45 height 13
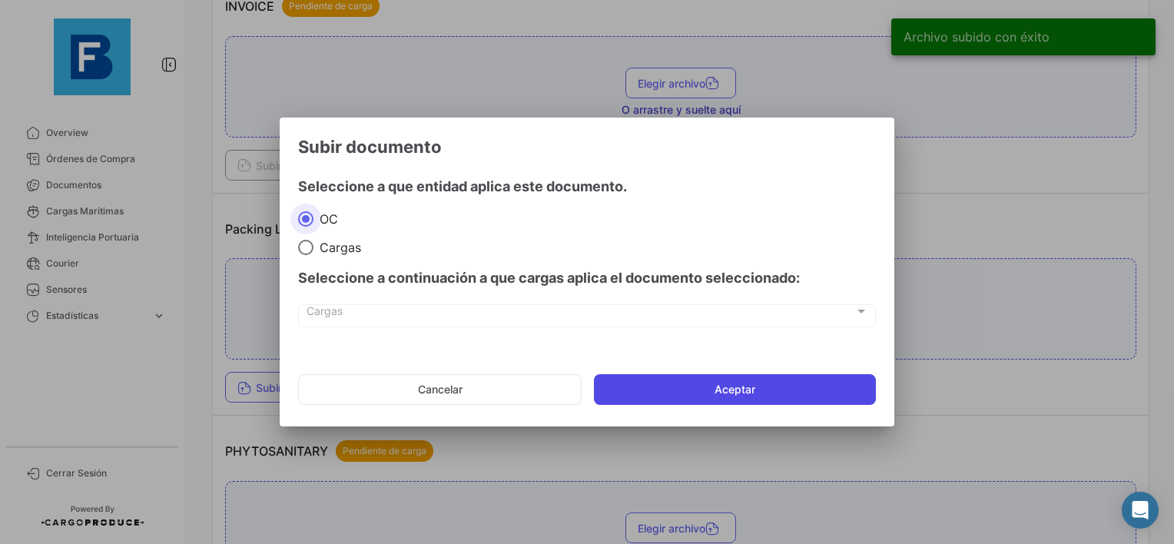
click at [697, 399] on button "Aceptar" at bounding box center [735, 389] width 282 height 31
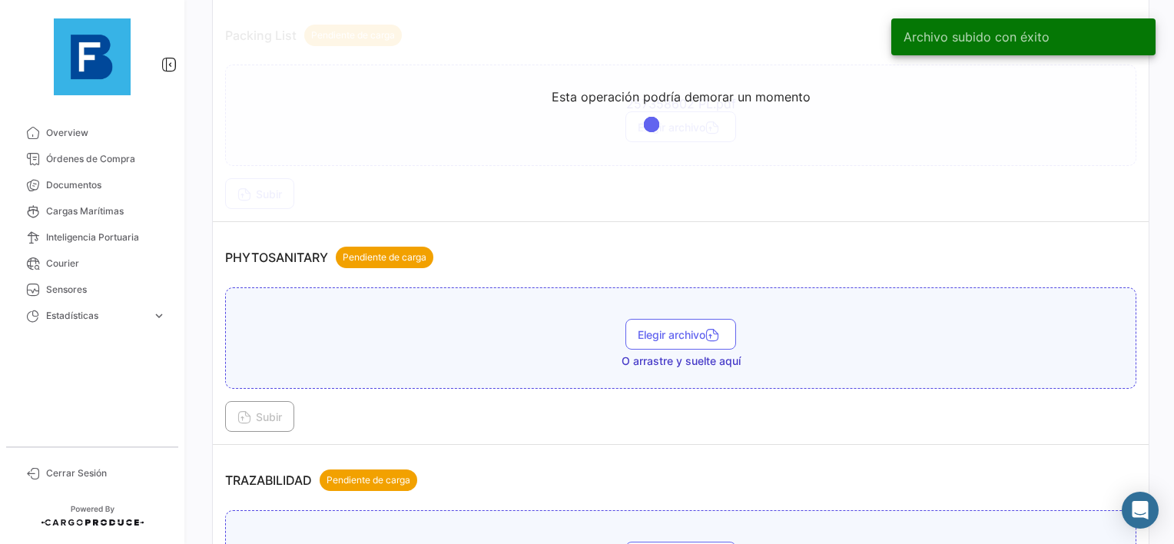
scroll to position [1229, 0]
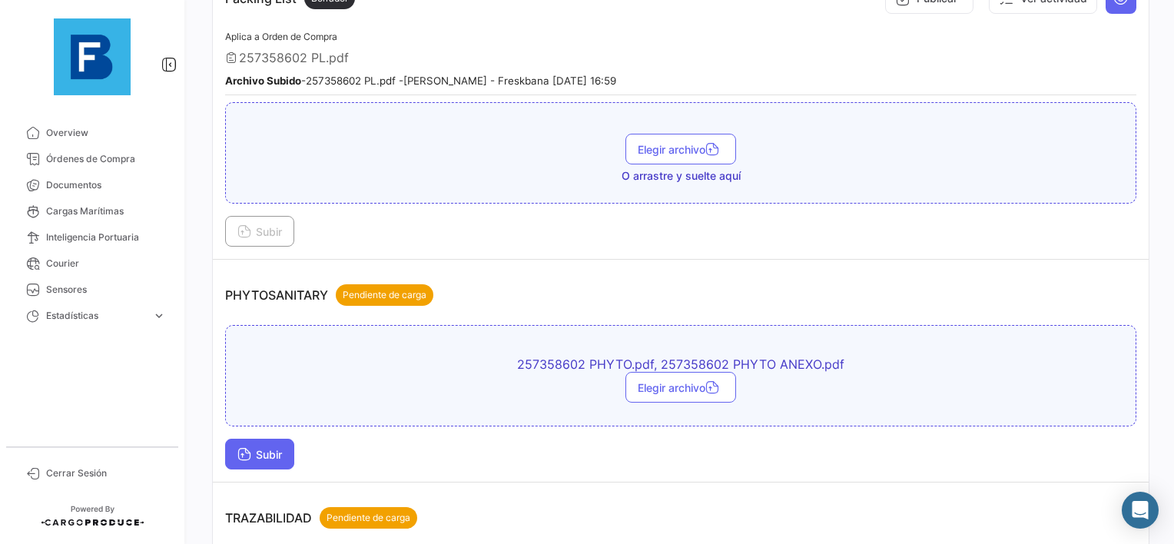
click at [277, 448] on span "Subir" at bounding box center [259, 454] width 45 height 13
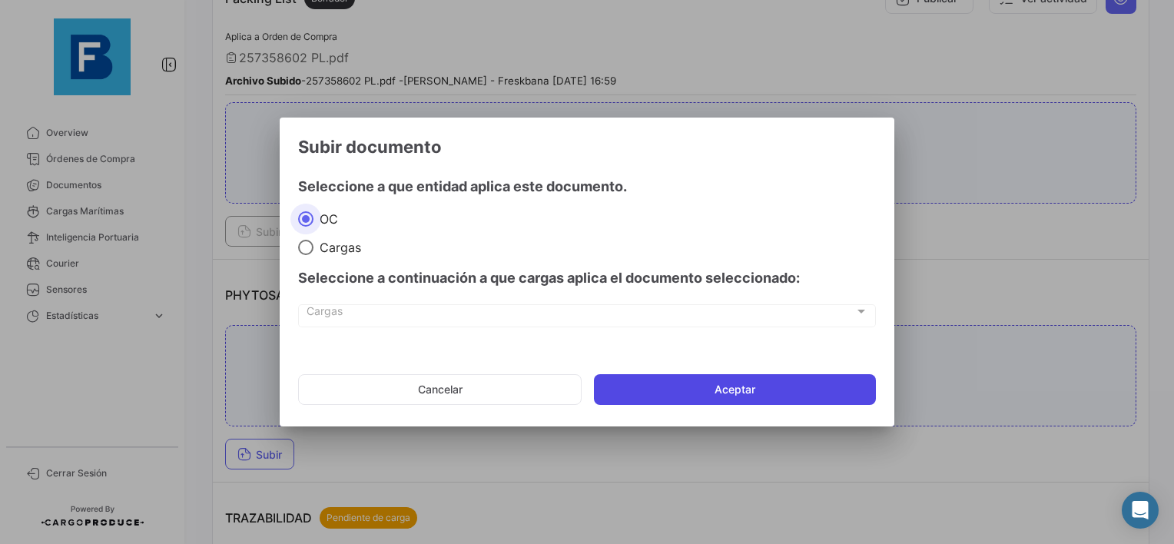
click at [644, 394] on button "Aceptar" at bounding box center [735, 389] width 282 height 31
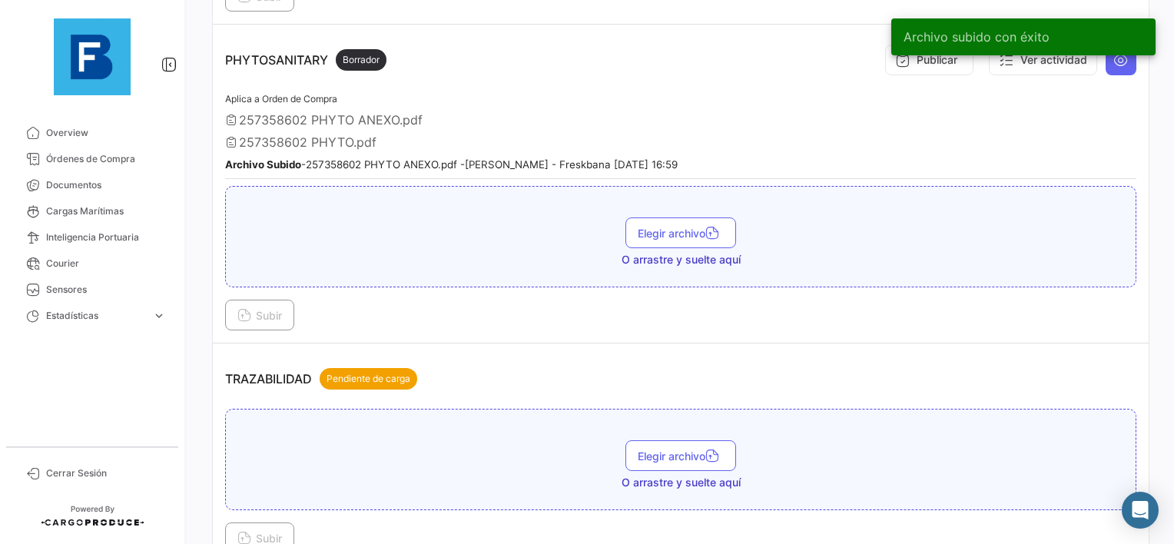
scroll to position [1473, 0]
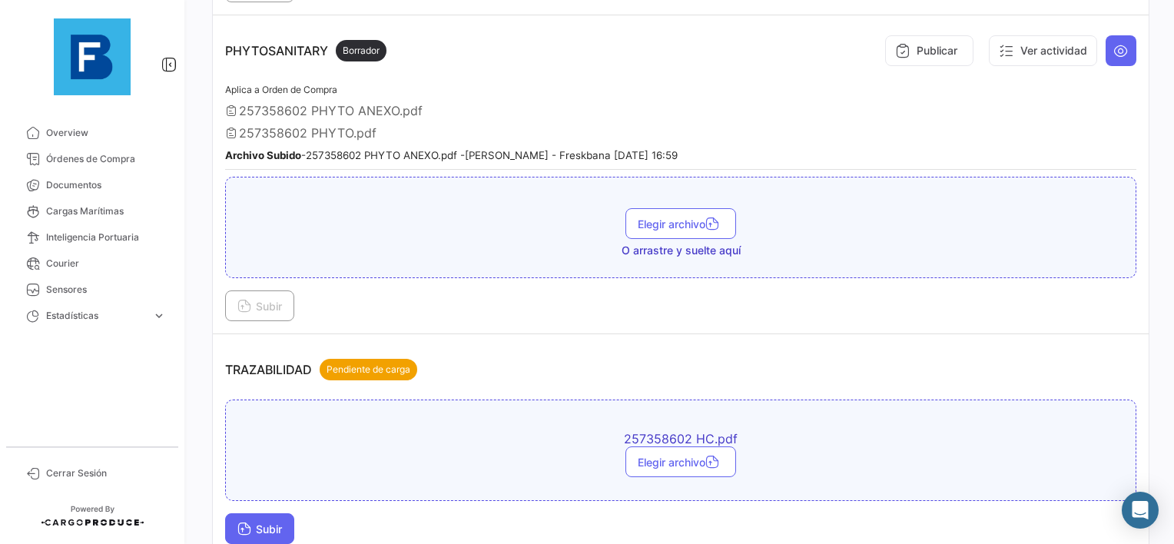
click at [255, 527] on button "Subir" at bounding box center [259, 528] width 69 height 31
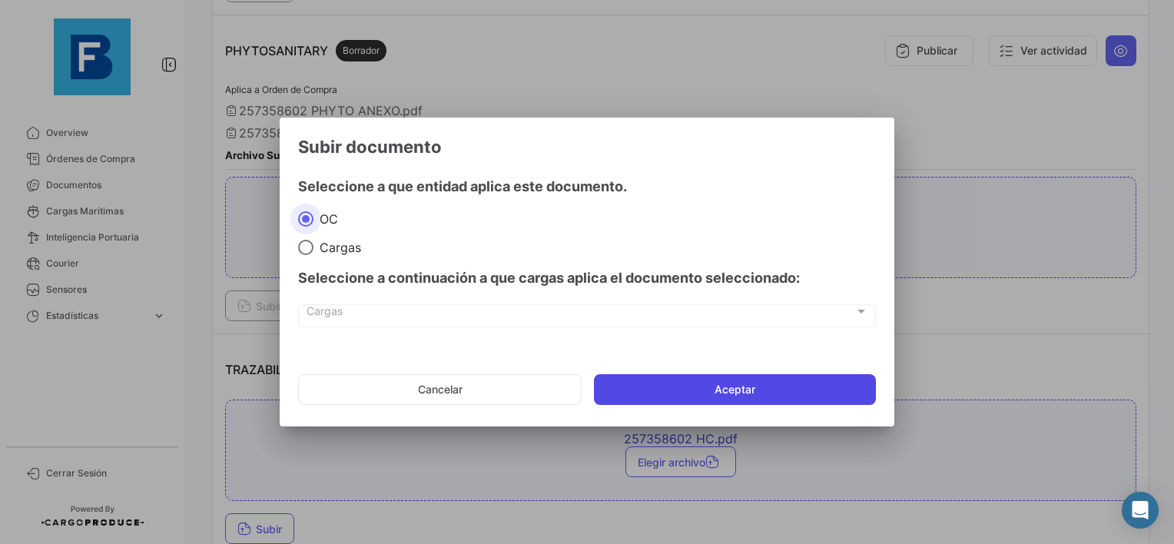
click at [710, 386] on button "Aceptar" at bounding box center [735, 389] width 282 height 31
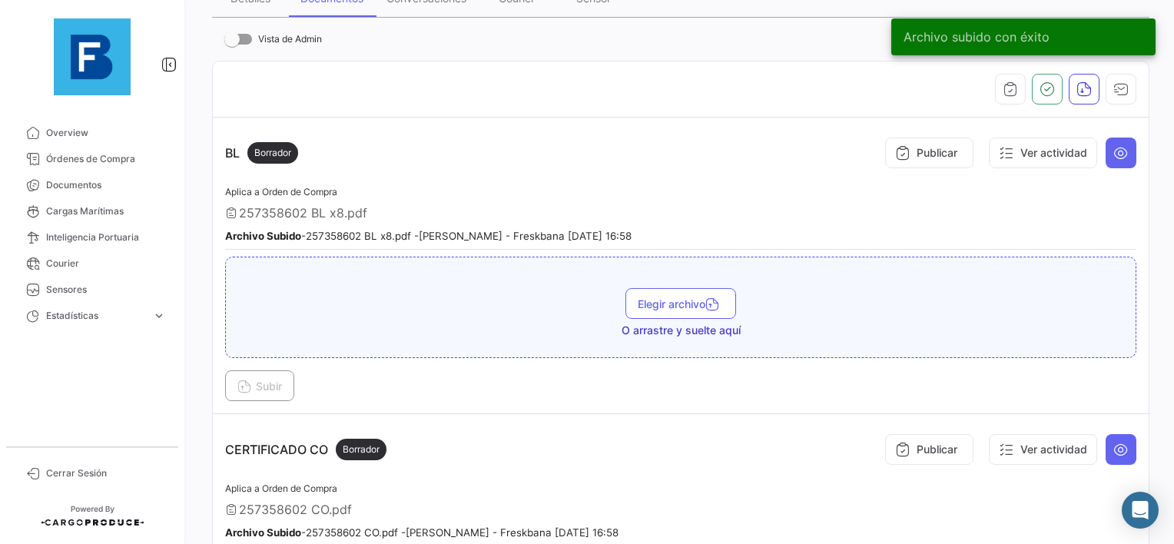
scroll to position [94, 0]
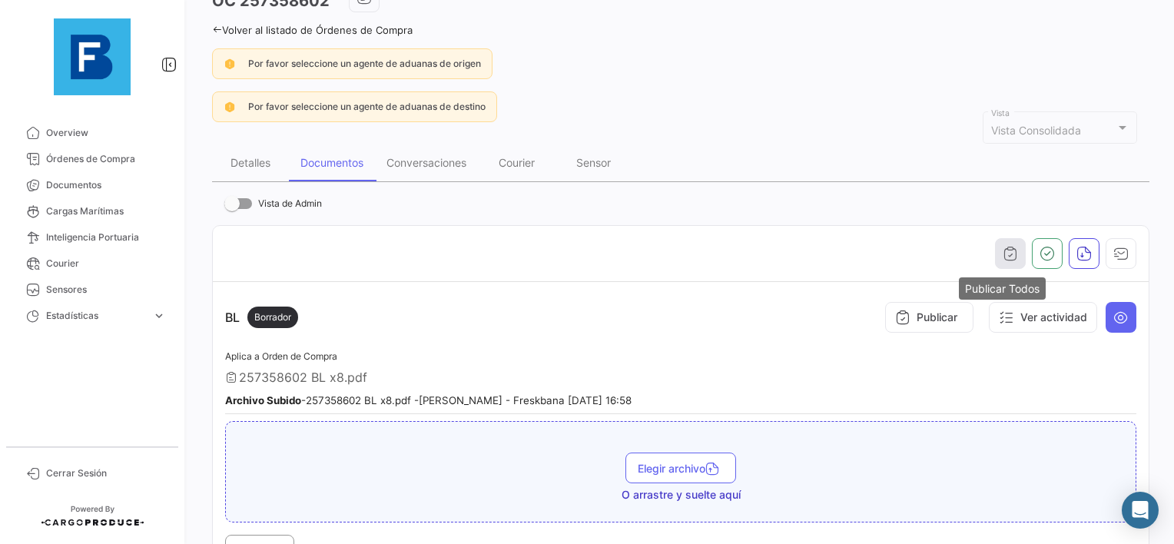
click at [1002, 255] on icon "button" at bounding box center [1009, 253] width 15 height 15
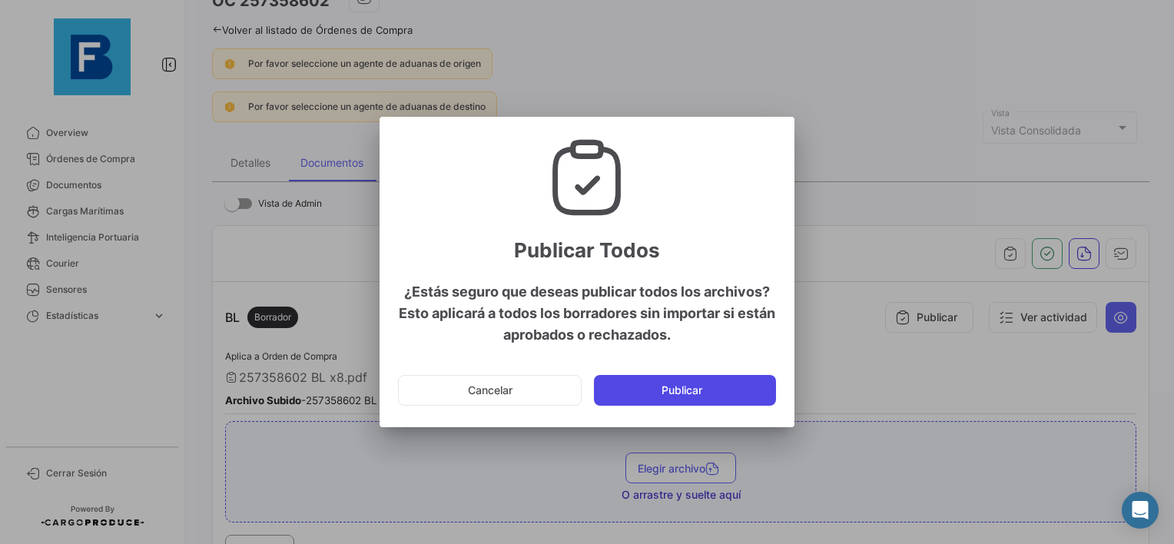
click at [654, 398] on button "Publicar" at bounding box center [685, 390] width 182 height 31
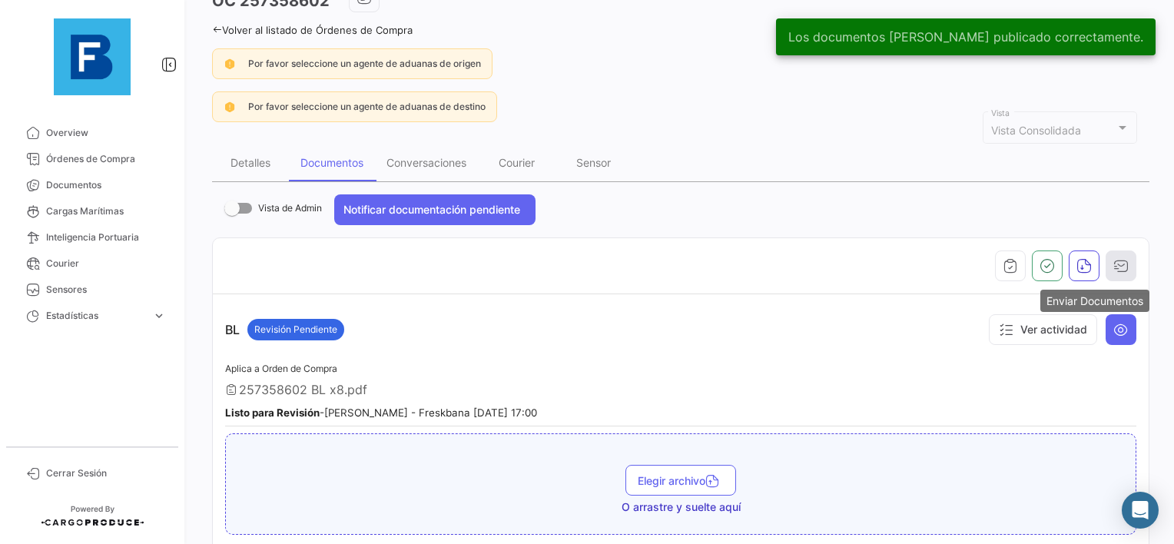
click at [1113, 267] on icon "button" at bounding box center [1120, 265] width 15 height 15
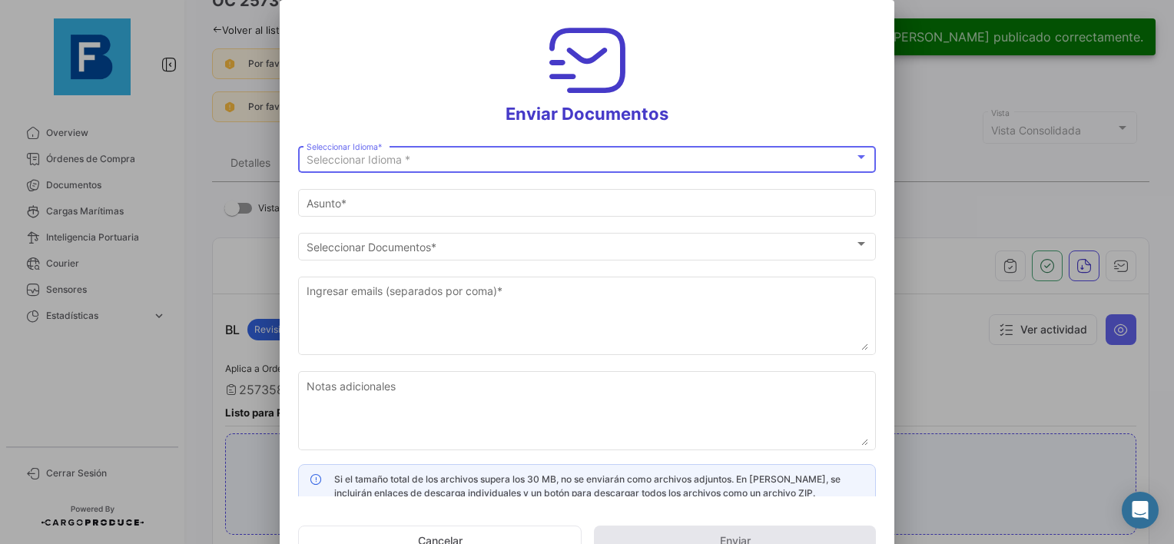
click at [436, 151] on div "Seleccionar Idioma * Seleccionar Idioma *" at bounding box center [586, 158] width 561 height 30
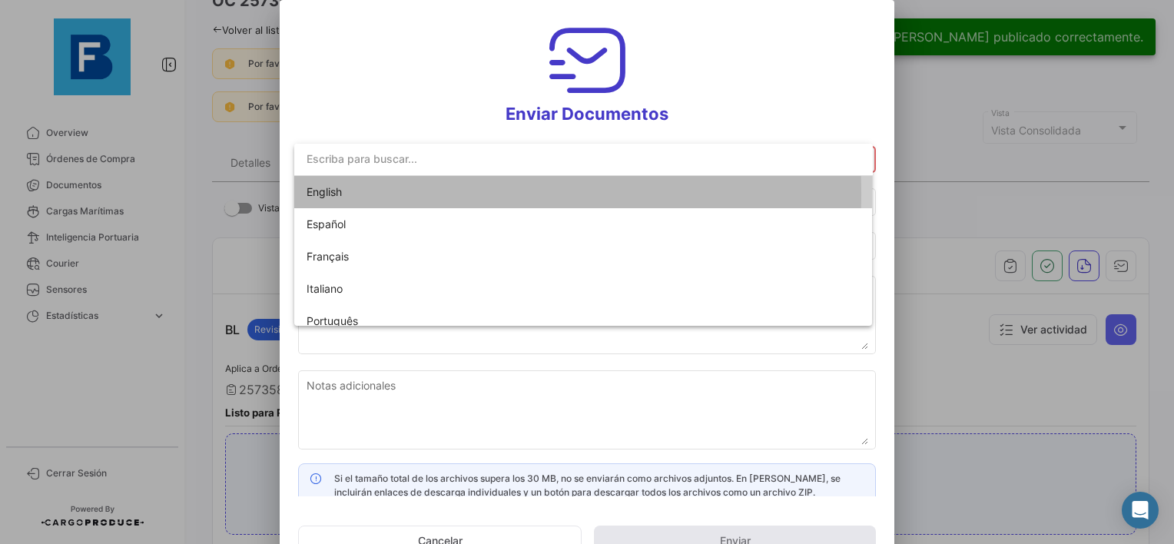
click at [359, 194] on span "English" at bounding box center [413, 192] width 215 height 32
type input "[PERSON_NAME] has shared the documents of PO # 257358602 with you"
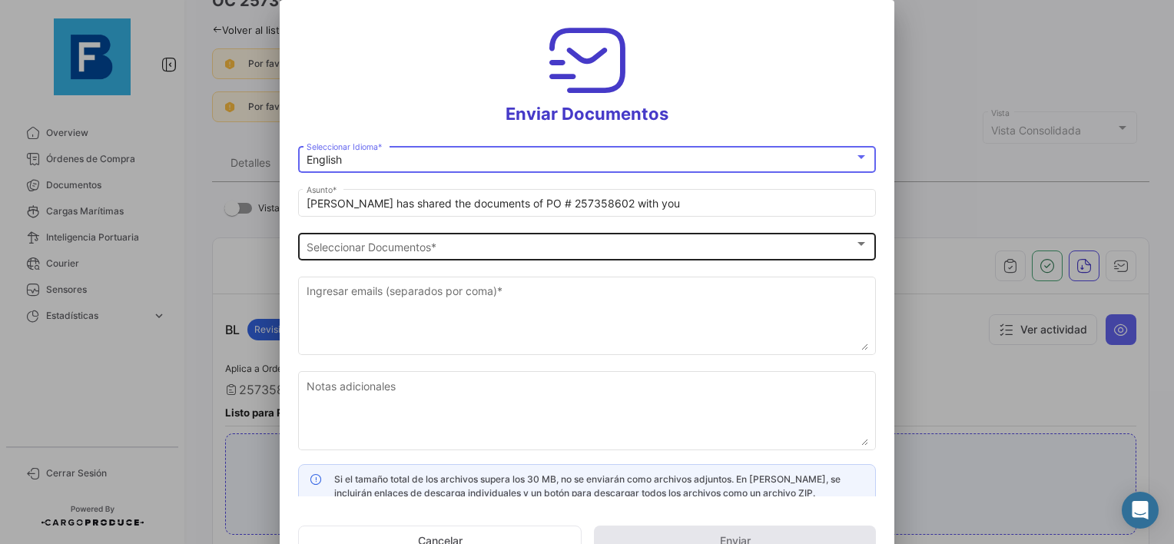
click at [344, 249] on span "Seleccionar Documentos" at bounding box center [580, 246] width 548 height 13
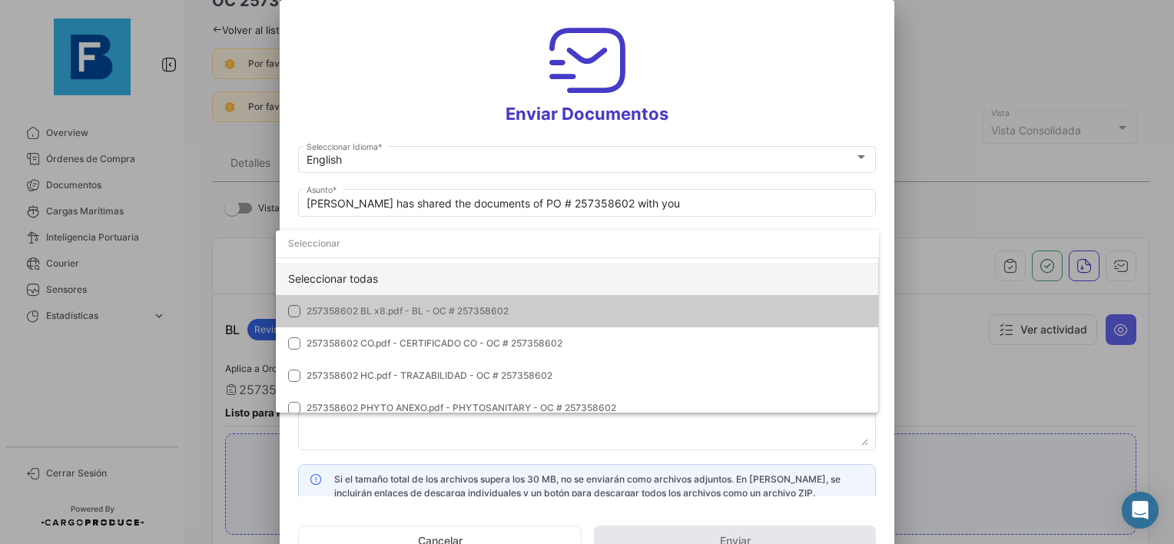
click at [319, 276] on div "Seleccionar todas" at bounding box center [577, 279] width 603 height 32
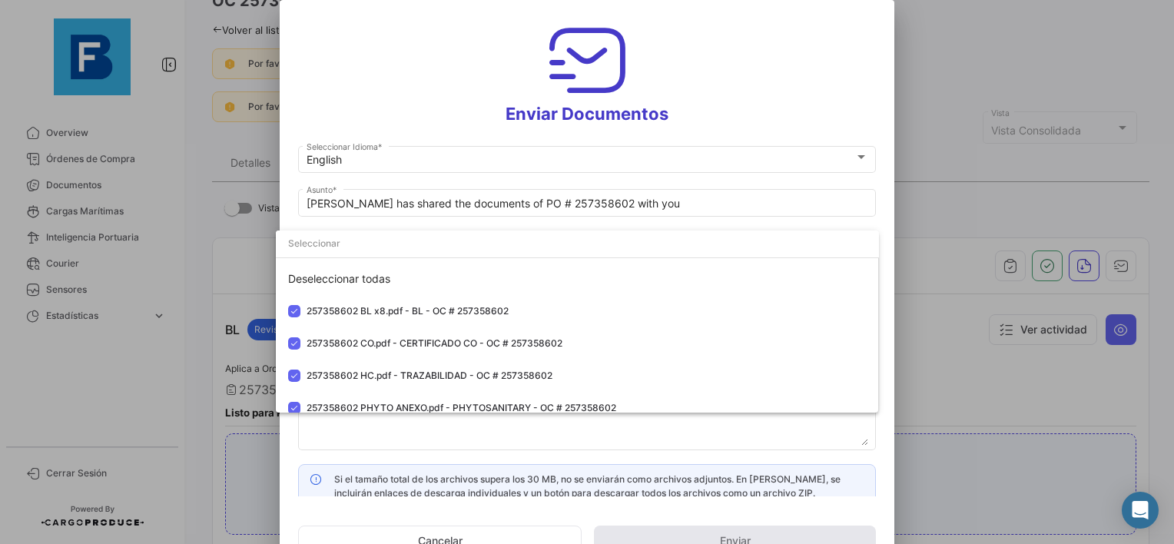
click at [319, 451] on div at bounding box center [587, 272] width 1174 height 544
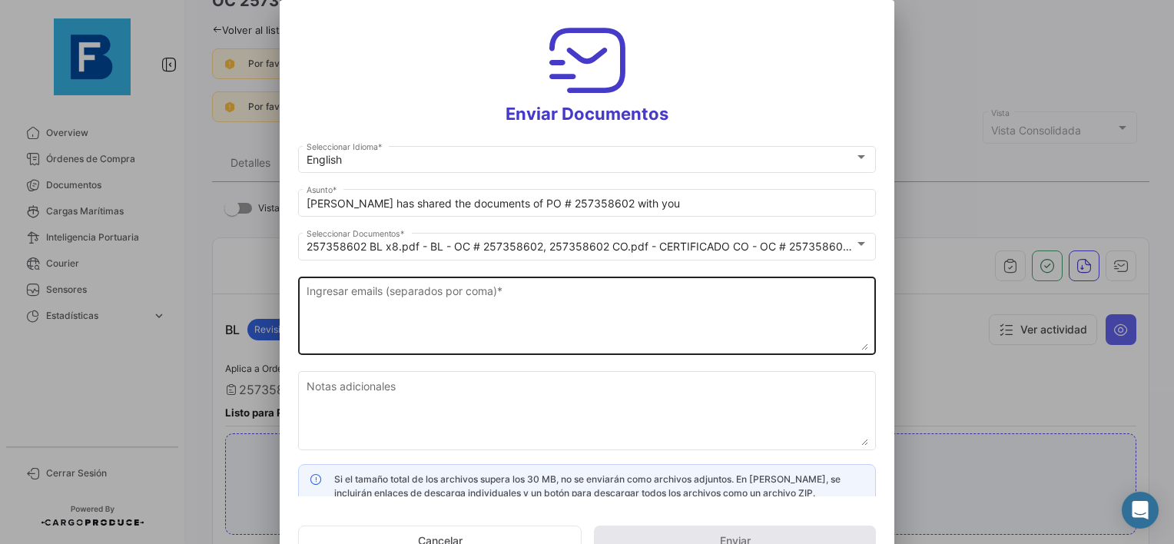
click at [366, 300] on textarea "Ingresar emails (separados por coma) *" at bounding box center [586, 317] width 561 height 68
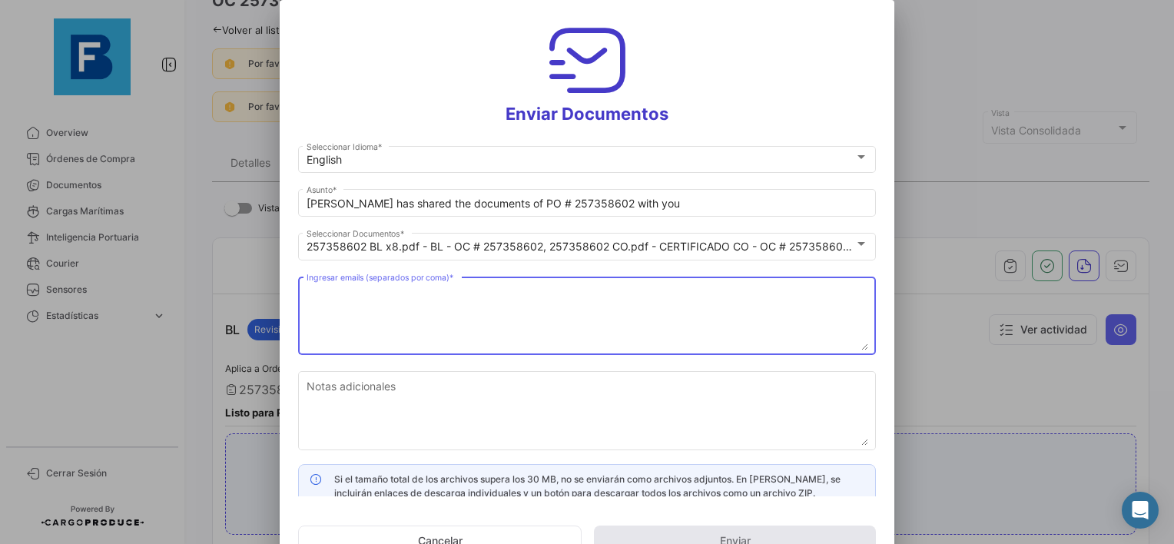
paste textarea "[EMAIL_ADDRESS][DOMAIN_NAME],[DOMAIN_NAME][EMAIL_ADDRESS][DOMAIN_NAME],[DOMAIN_…"
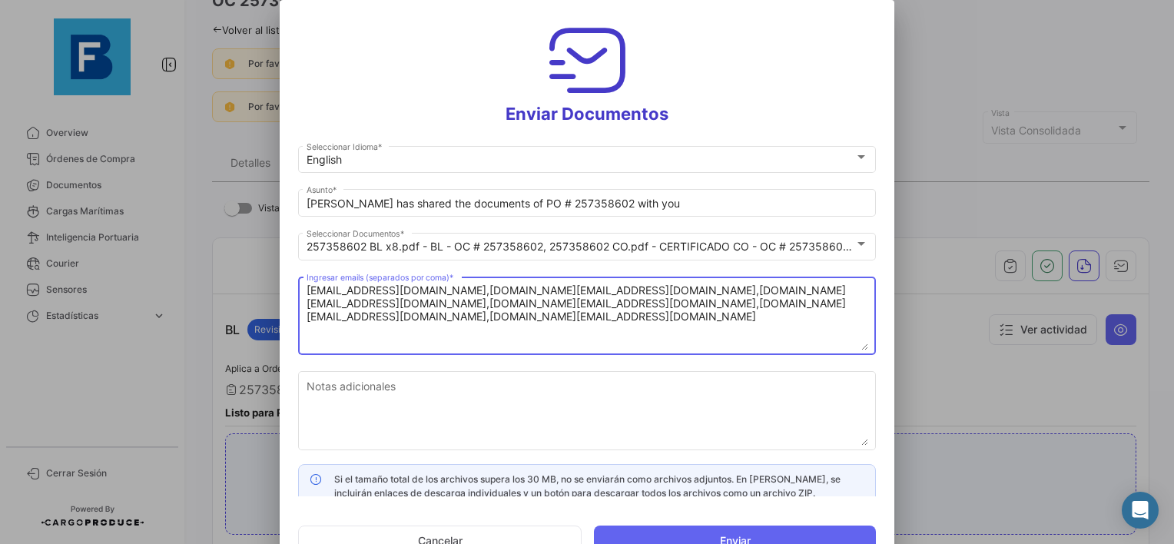
type textarea "[EMAIL_ADDRESS][DOMAIN_NAME],[DOMAIN_NAME][EMAIL_ADDRESS][DOMAIN_NAME],[DOMAIN_…"
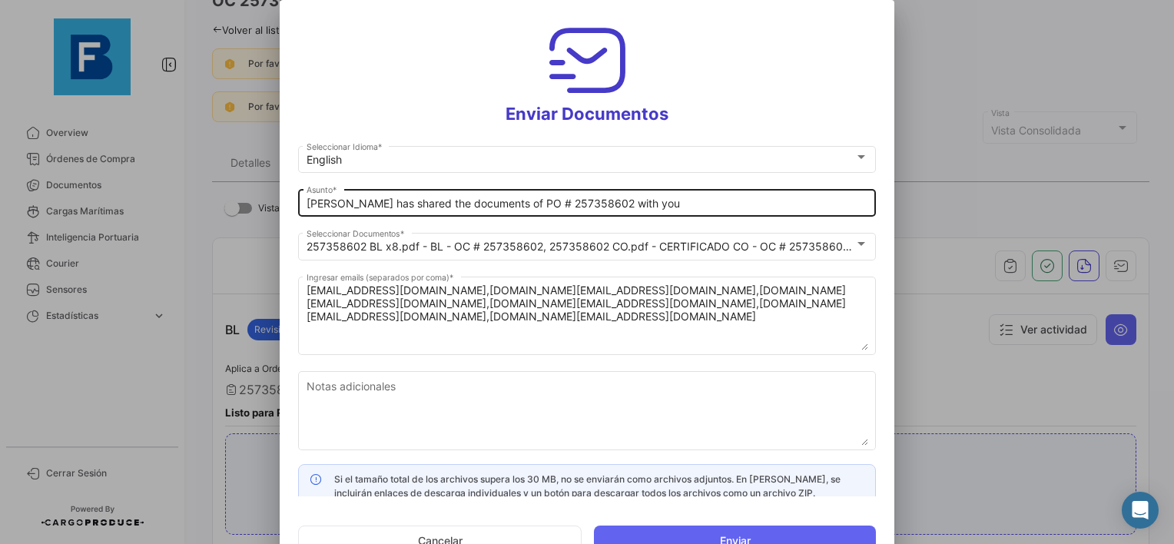
click at [307, 198] on div "[PERSON_NAME] has shared the documents of PO # 257358602 with you [PERSON_NAME]…" at bounding box center [587, 202] width 578 height 30
click at [304, 205] on div "[PERSON_NAME] has shared the documents of PO # 257358602 with you [PERSON_NAME]…" at bounding box center [587, 202] width 578 height 30
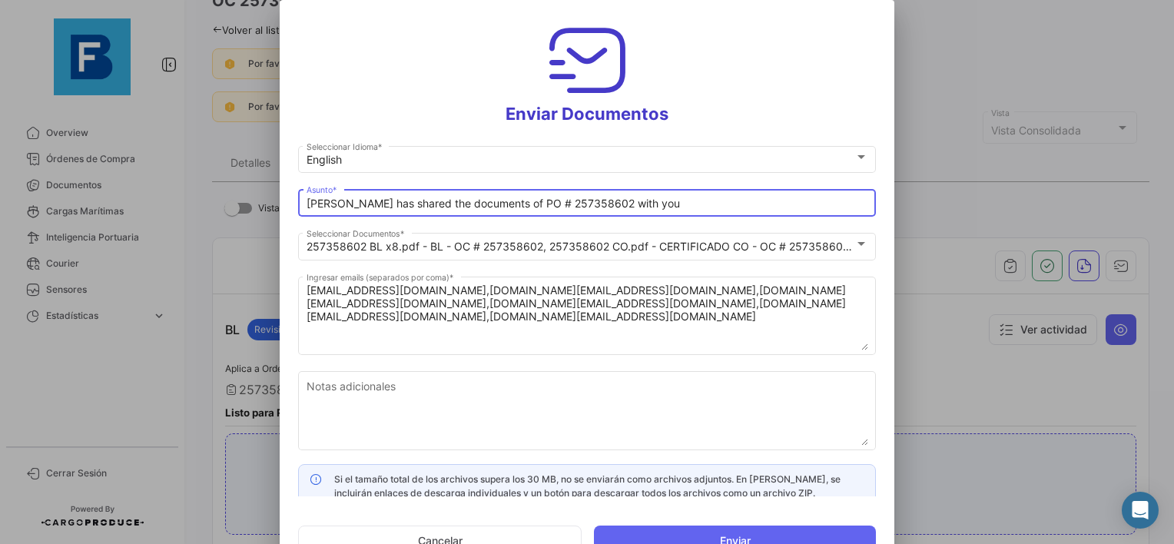
click at [308, 207] on input "[PERSON_NAME] has shared the documents of PO # 257358602 with you" at bounding box center [586, 203] width 561 height 13
paste input "UAB AUGMA_FRESKBANA_DOCUMENTS WK XX"
click at [552, 203] on input "UAB AUGMA_FRESKBANA_DOCUMENTS WK 31 // [PERSON_NAME] has shared the documents o…" at bounding box center [586, 203] width 561 height 13
drag, startPoint x: 543, startPoint y: 202, endPoint x: 281, endPoint y: 184, distance: 262.5
click at [281, 184] on mat-dialog-content "English Seleccionar Idioma * UAB AUGMA_FRESKBANA_DOCUMENTS WK 31// [PERSON_NAME…" at bounding box center [587, 319] width 614 height 353
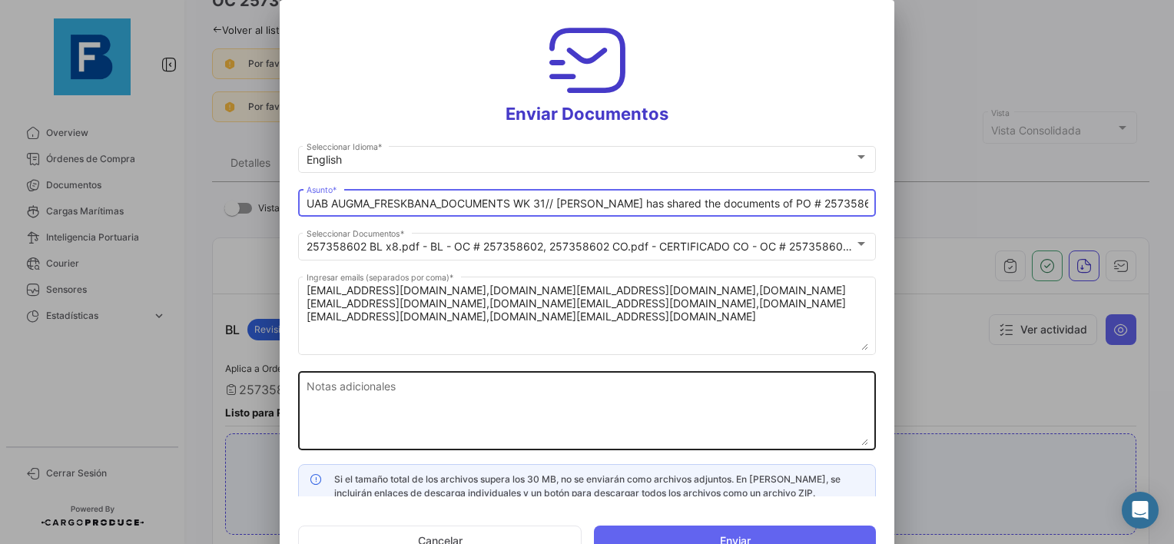
type input "UAB AUGMA_FRESKBANA_DOCUMENTS WK 31// [PERSON_NAME] has shared the documents of…"
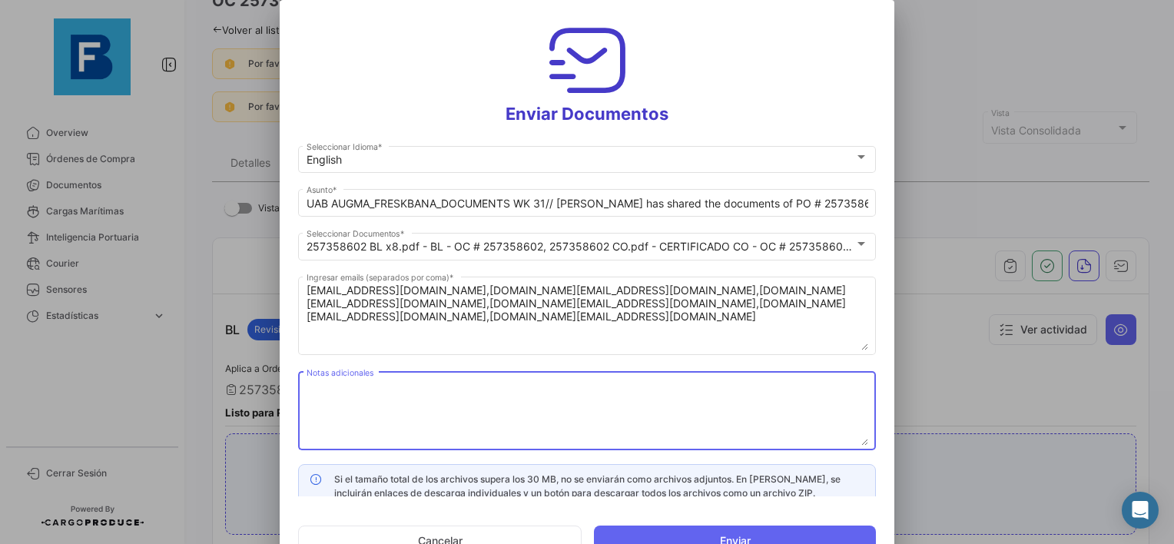
click at [438, 384] on textarea "Notas adicionales" at bounding box center [586, 412] width 561 height 68
paste textarea "UAB AUGMA_FRESKBANA_DOCUMENTS WK 31"
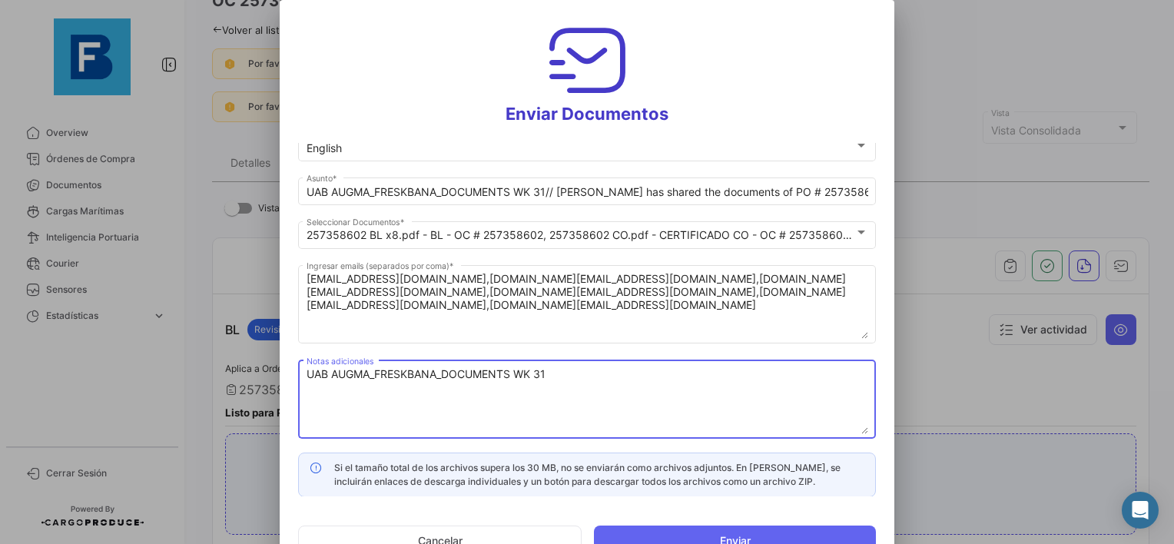
type textarea "UAB AUGMA_FRESKBANA_DOCUMENTS WK 31"
click at [702, 531] on button "Enviar" at bounding box center [735, 540] width 282 height 31
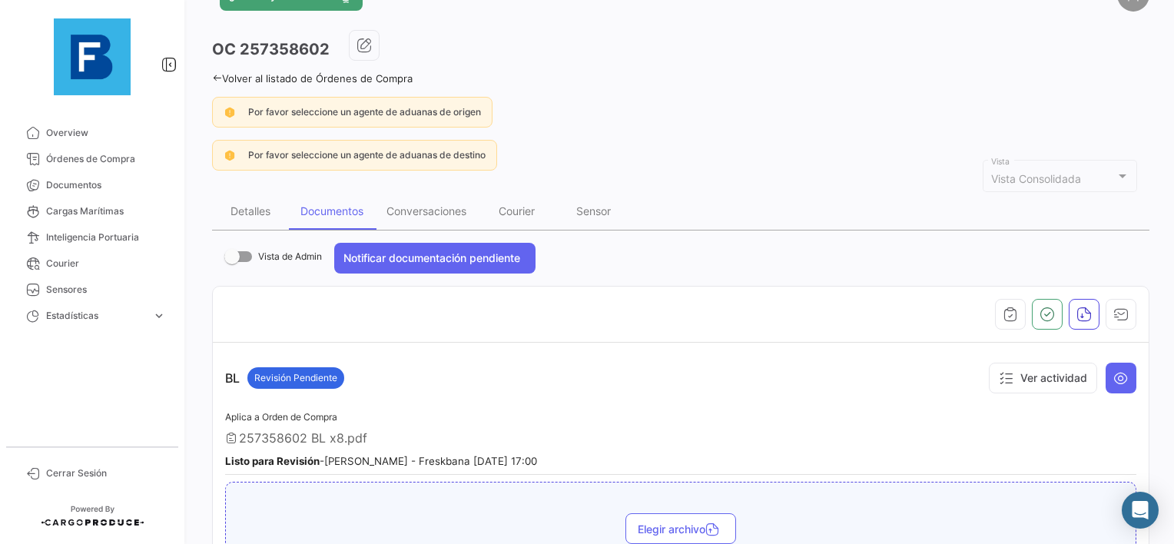
scroll to position [17, 0]
